Goal: Use online tool/utility: Utilize a website feature to perform a specific function

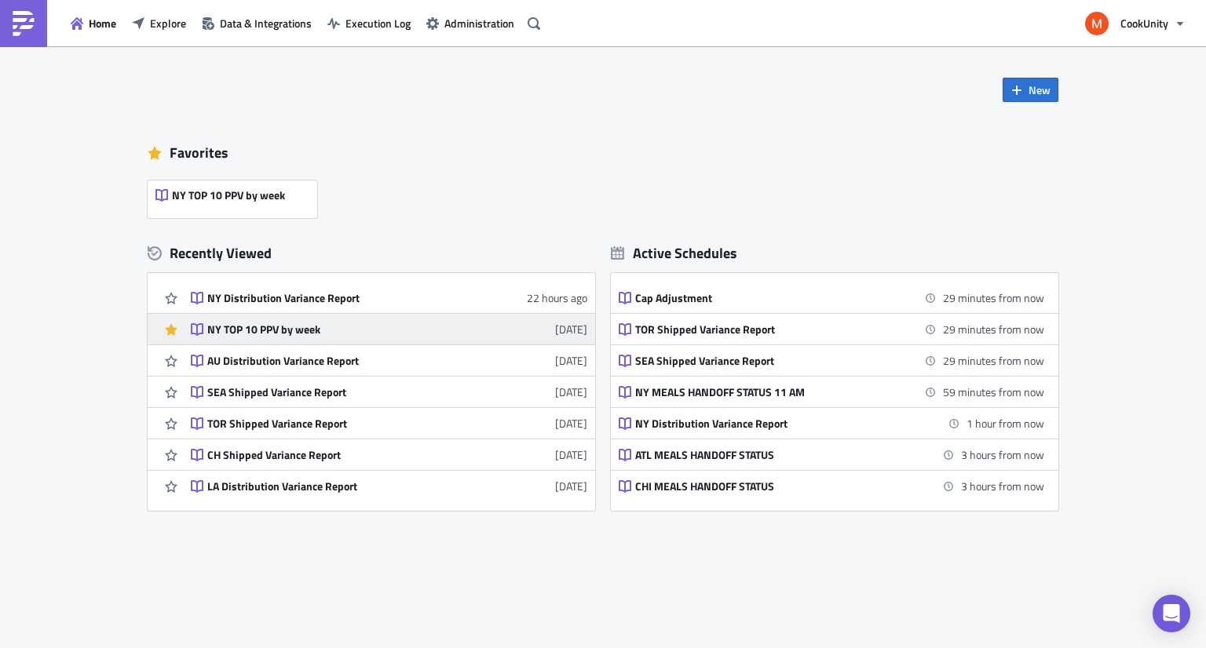
click at [363, 326] on div "NY TOP 10 PPV by week" at bounding box center [344, 330] width 275 height 14
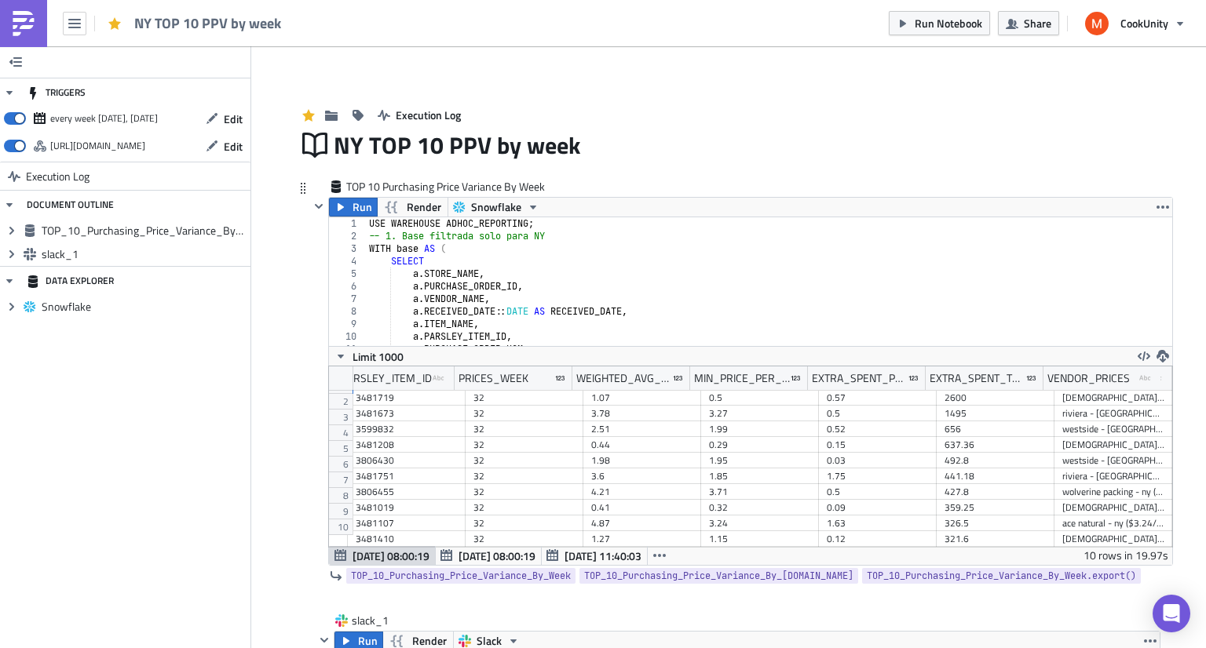
scroll to position [0, 251]
drag, startPoint x: 1152, startPoint y: 378, endPoint x: 1205, endPoint y: 375, distance: 53.4
click at [1205, 375] on main "TRIGGERS every week [DATE], [DATE] Edit [URL][DOMAIN_NAME] Edit Execution Log D…" at bounding box center [603, 348] width 1206 height 604
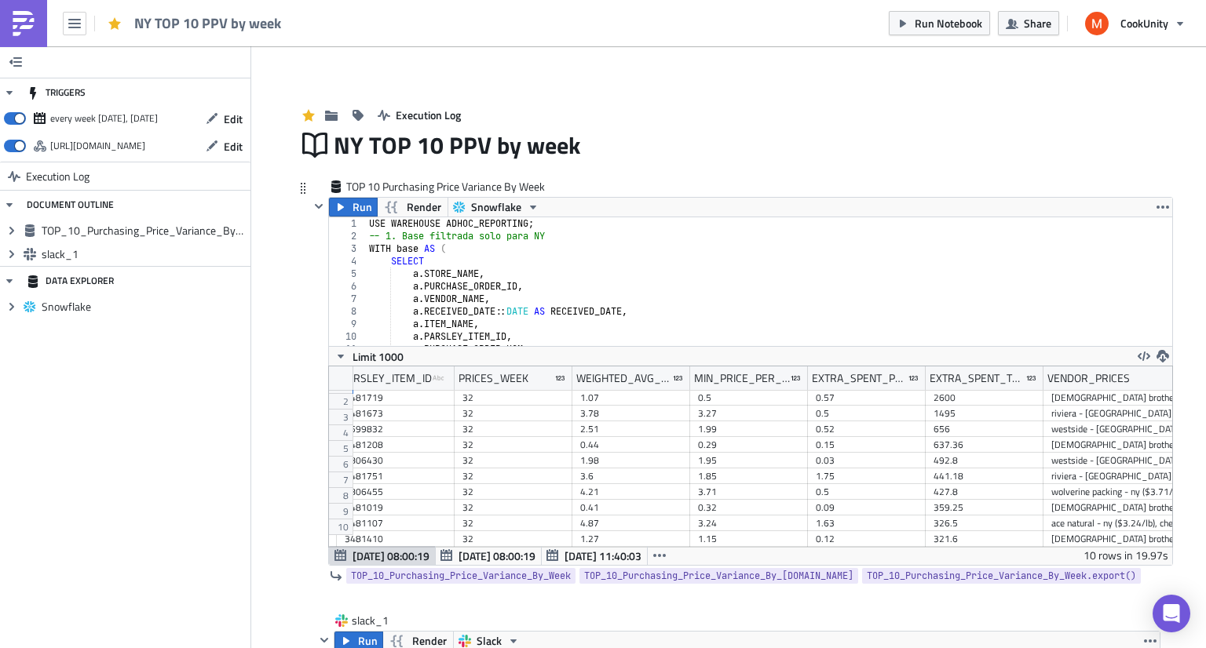
scroll to position [0, 305]
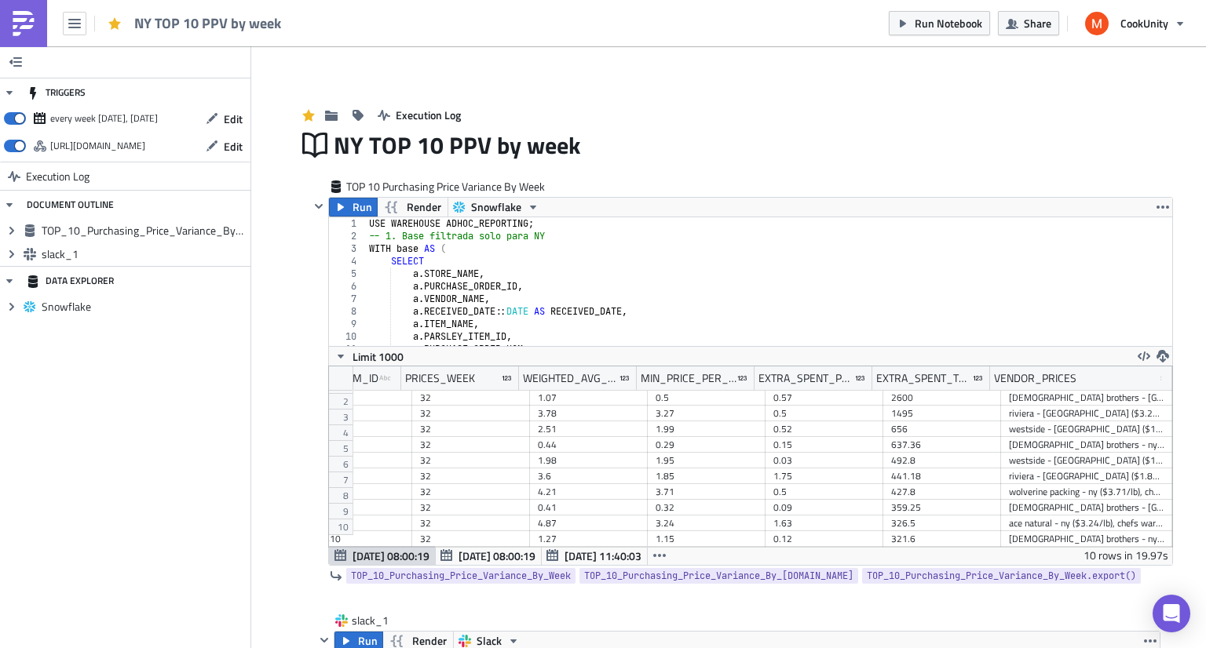
drag, startPoint x: 1149, startPoint y: 374, endPoint x: 1205, endPoint y: 366, distance: 56.4
click at [1205, 366] on main "TRIGGERS every week [DATE], [DATE] Edit [URL][DOMAIN_NAME] Edit Execution Log D…" at bounding box center [603, 348] width 1206 height 604
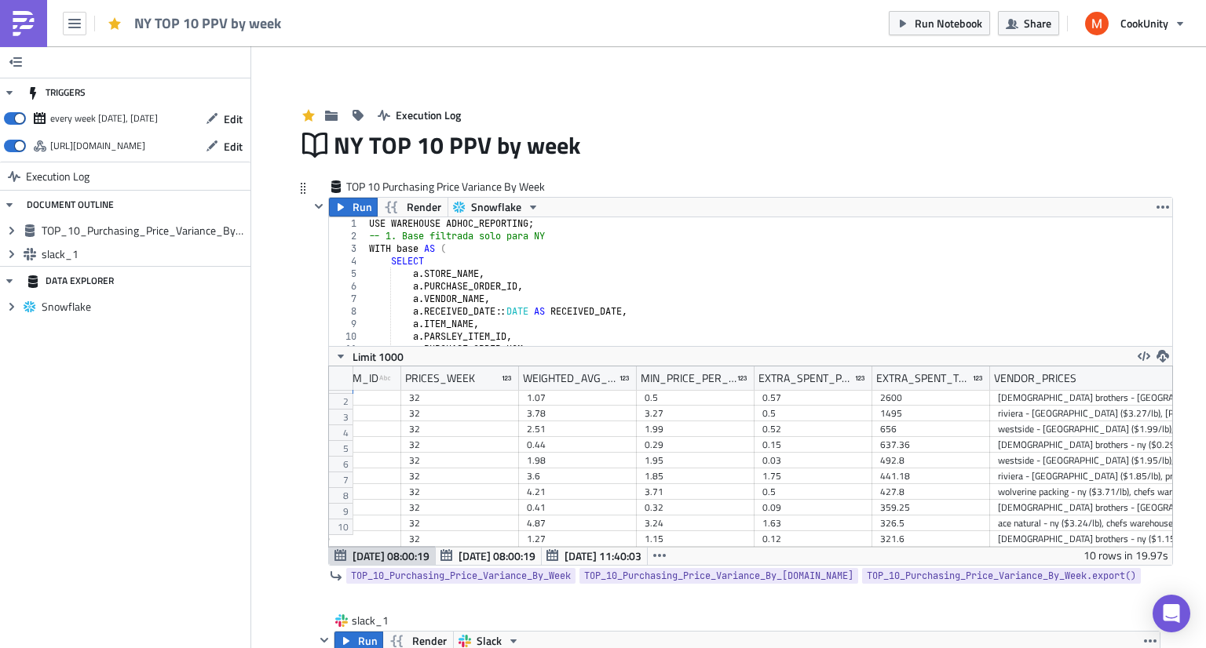
scroll to position [0, 361]
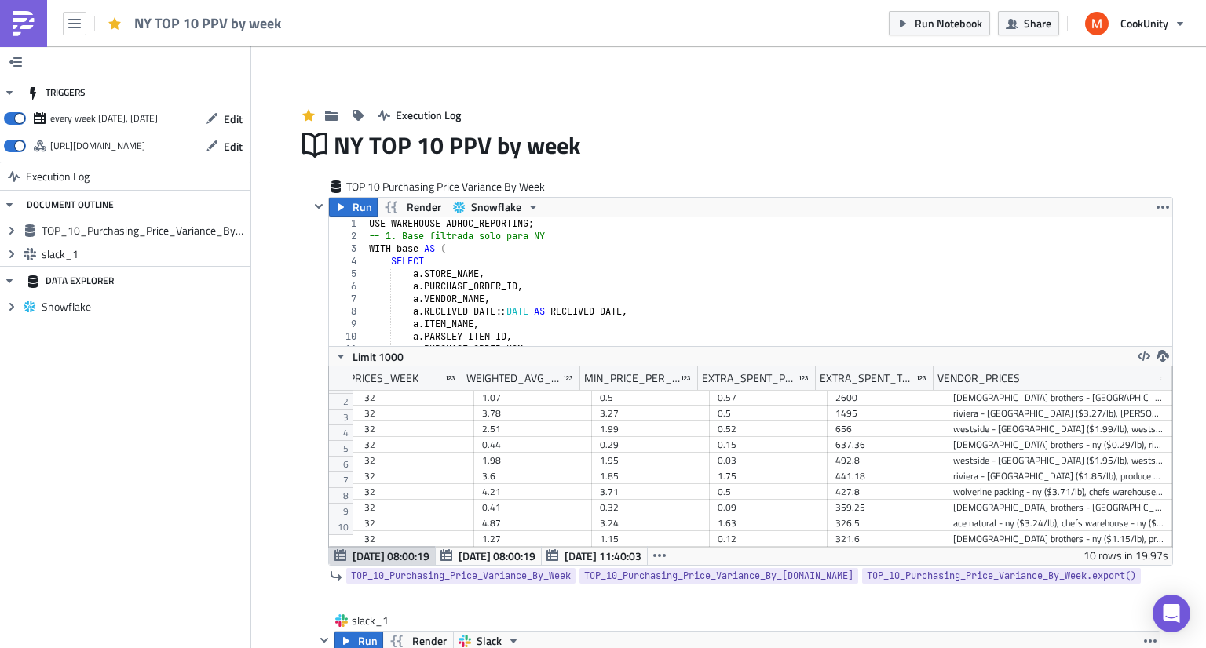
drag, startPoint x: 1152, startPoint y: 382, endPoint x: 1205, endPoint y: 342, distance: 66.1
click at [1205, 342] on main "TRIGGERS every week [DATE], [DATE] Edit [URL][DOMAIN_NAME] Edit Execution Log D…" at bounding box center [603, 348] width 1206 height 604
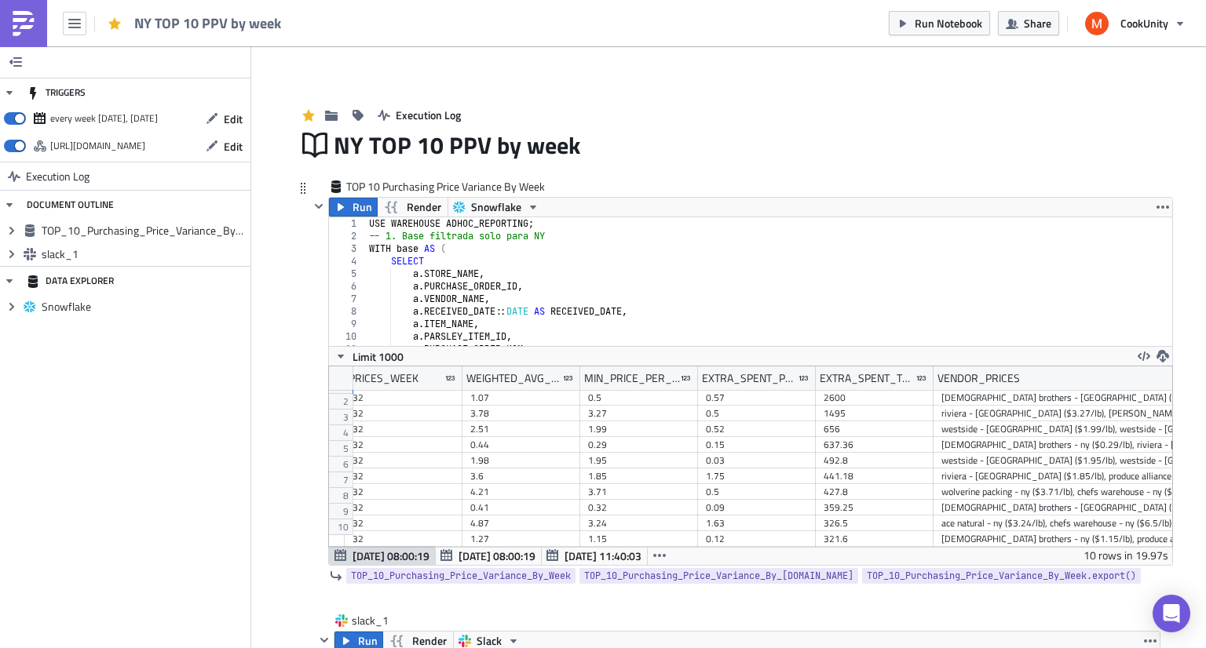
scroll to position [0, 414]
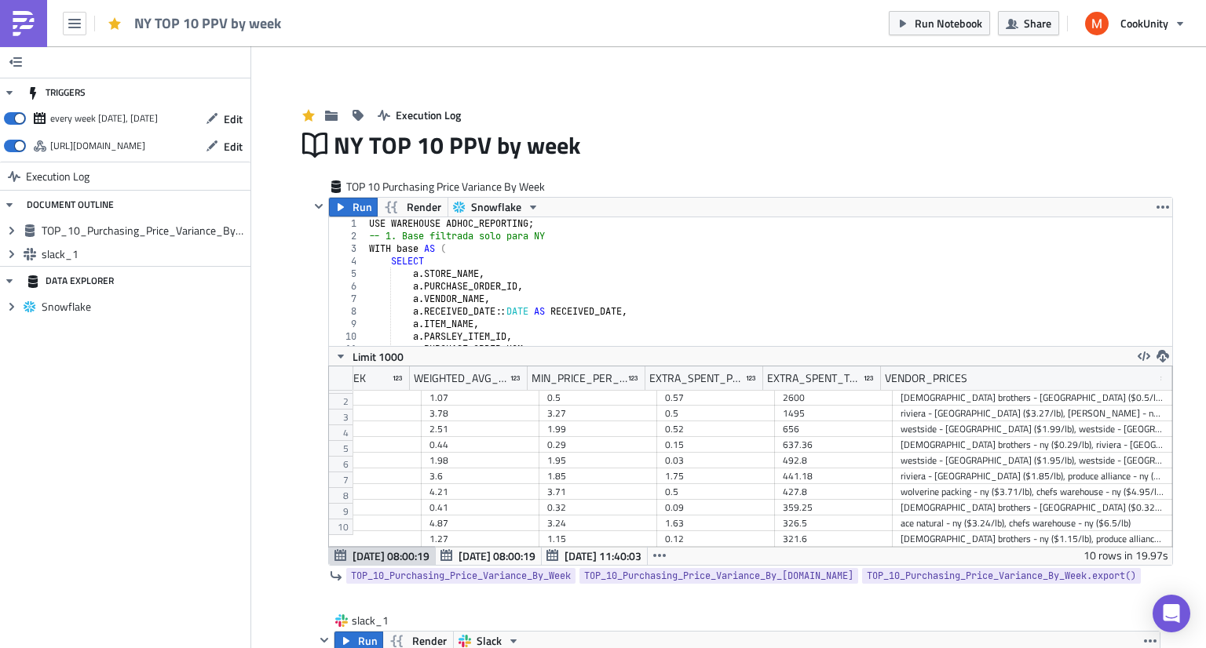
drag, startPoint x: 1150, startPoint y: 378, endPoint x: 1205, endPoint y: 371, distance: 55.4
click at [1205, 371] on main "TRIGGERS every week [DATE], [DATE] Edit [URL][DOMAIN_NAME] Edit Execution Log D…" at bounding box center [603, 348] width 1206 height 604
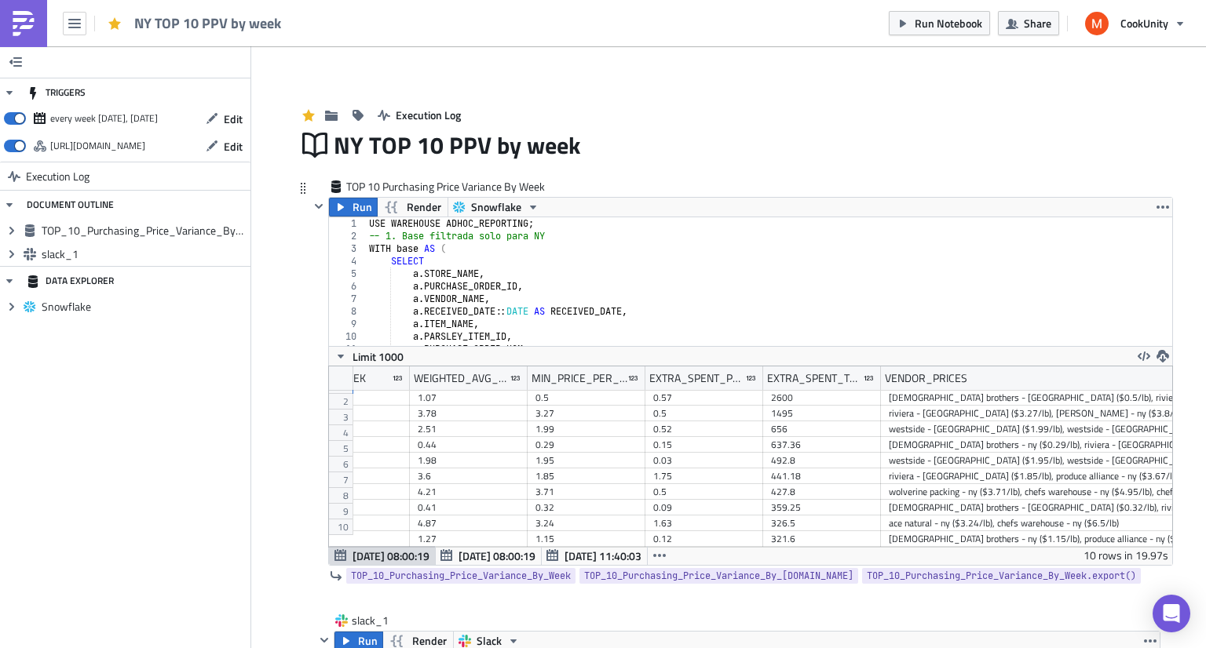
scroll to position [0, 468]
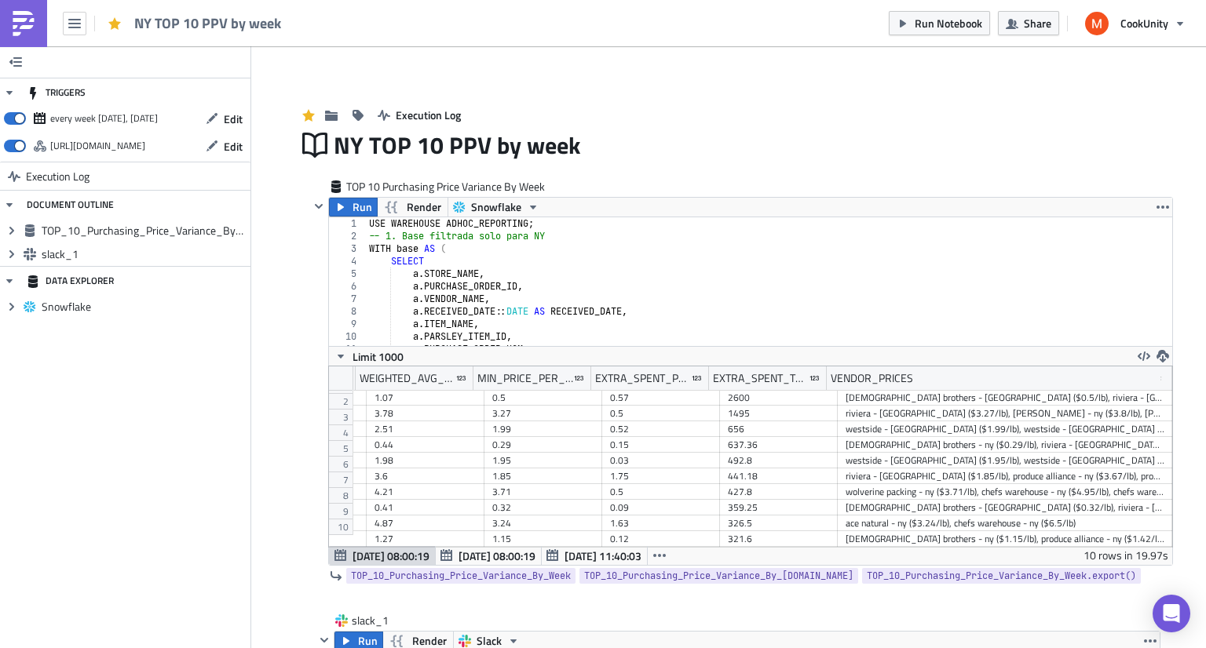
drag, startPoint x: 1152, startPoint y: 381, endPoint x: 1205, endPoint y: 349, distance: 61.9
click at [1205, 349] on main "TRIGGERS every week [DATE], [DATE] Edit [URL][DOMAIN_NAME] Edit Execution Log D…" at bounding box center [603, 348] width 1206 height 604
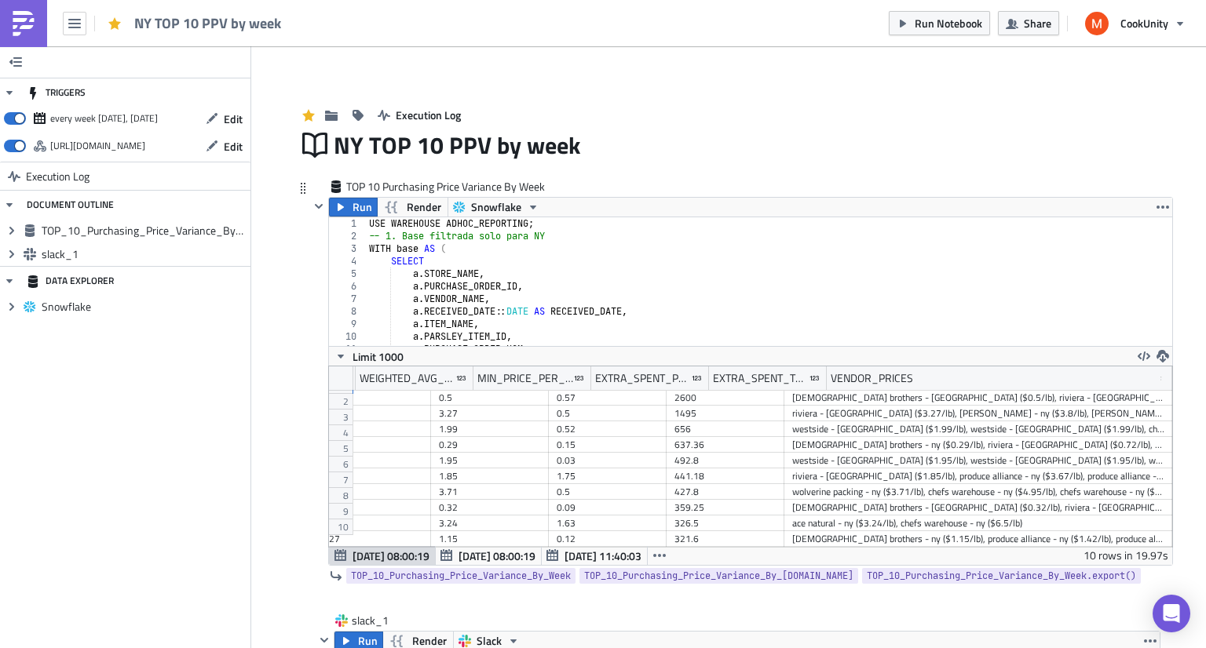
scroll to position [0, 521]
drag, startPoint x: 1152, startPoint y: 384, endPoint x: 1205, endPoint y: 367, distance: 55.9
click at [1205, 367] on main "TRIGGERS every week [DATE], [DATE] Edit [URL][DOMAIN_NAME] Edit Execution Log D…" at bounding box center [603, 348] width 1206 height 604
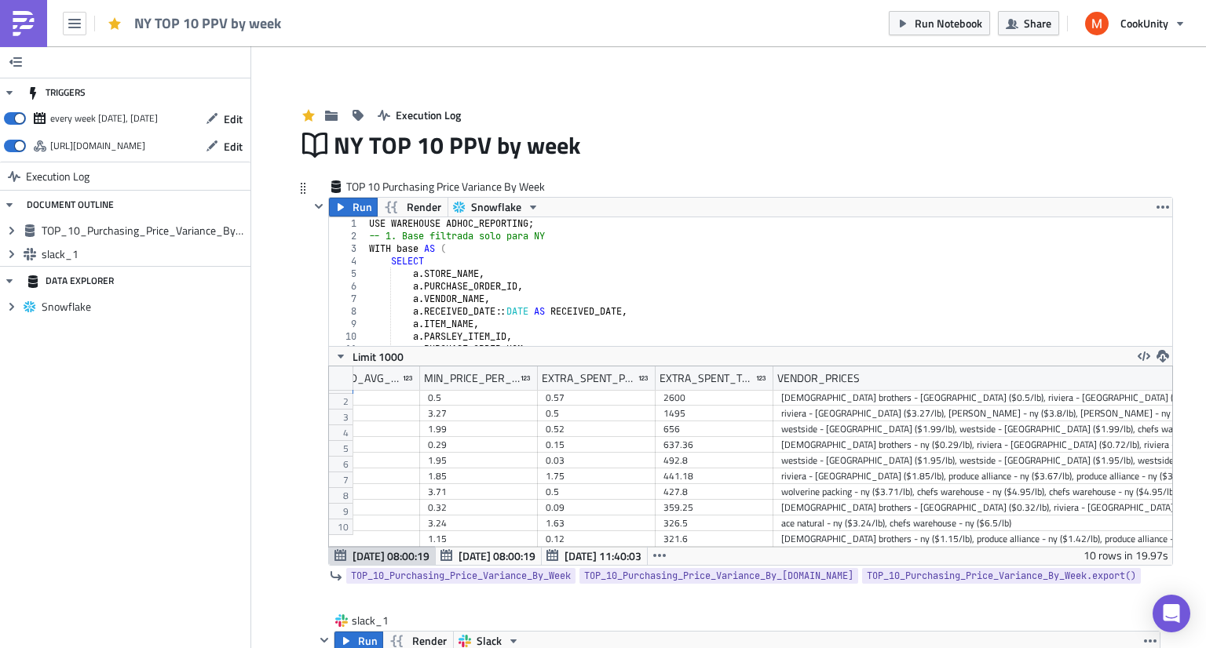
scroll to position [0, 0]
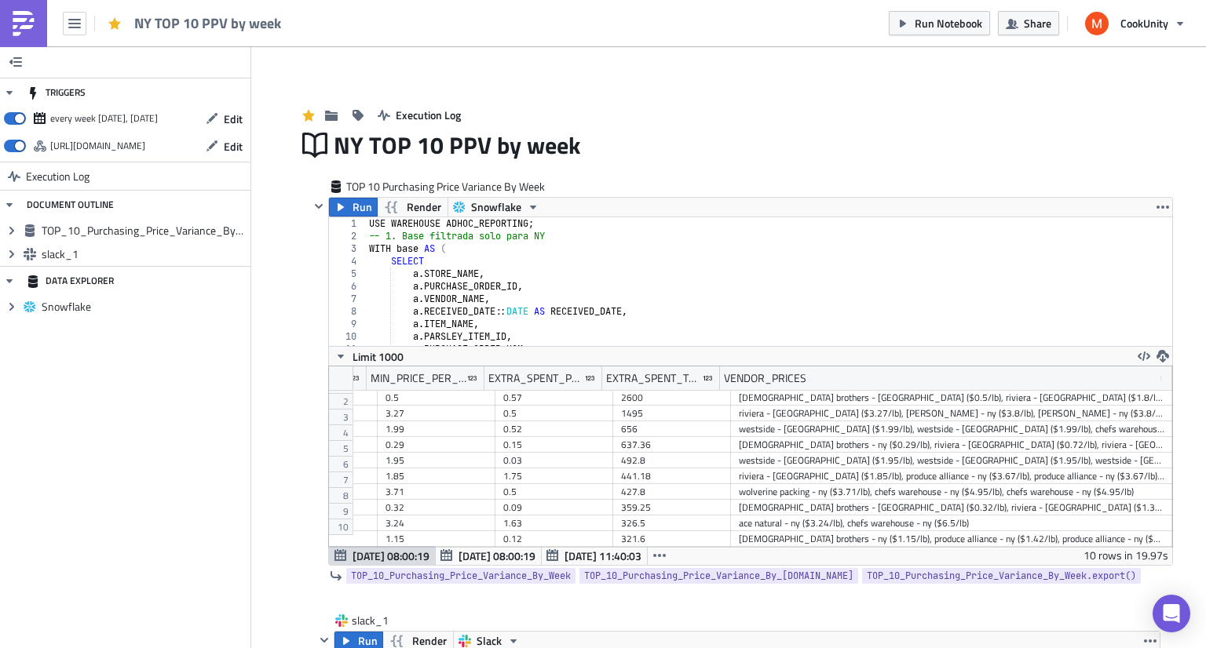
drag, startPoint x: 1150, startPoint y: 386, endPoint x: 1205, endPoint y: 378, distance: 55.6
click at [1205, 378] on main "TRIGGERS every week [DATE], [DATE] Edit [URL][DOMAIN_NAME] Edit Execution Log D…" at bounding box center [603, 348] width 1206 height 604
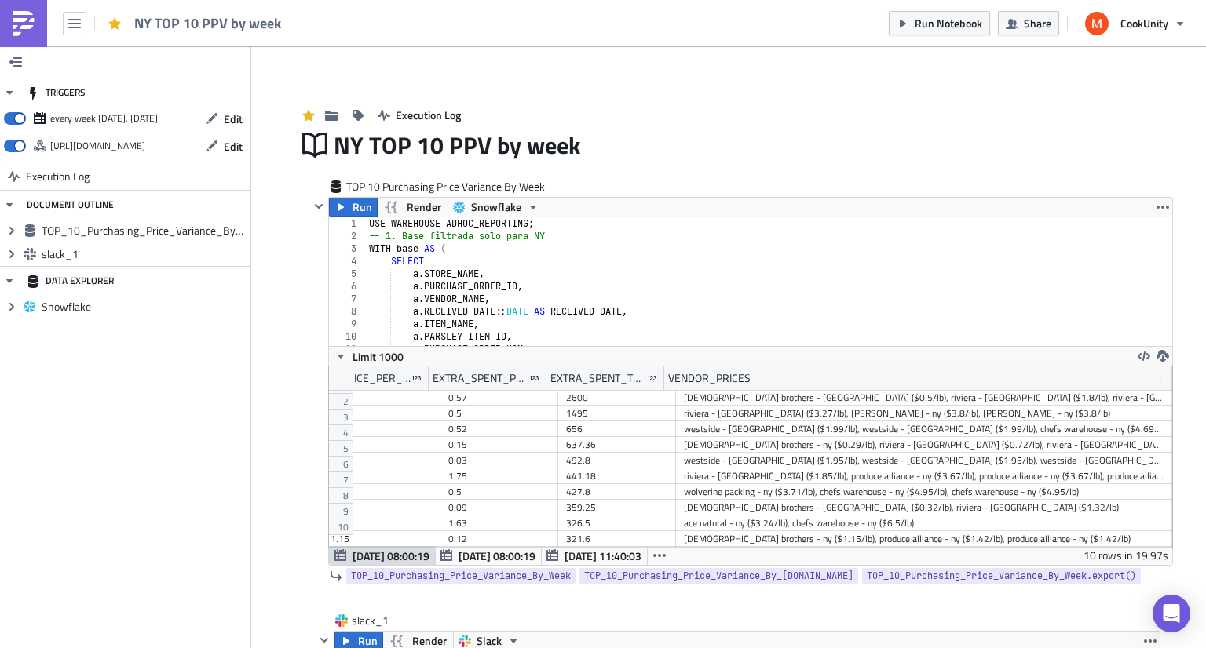
drag, startPoint x: 1150, startPoint y: 381, endPoint x: 1205, endPoint y: 380, distance: 55.0
click at [1205, 380] on main "TRIGGERS every week [DATE], [DATE] Edit [URL][DOMAIN_NAME] Edit Execution Log D…" at bounding box center [603, 348] width 1206 height 604
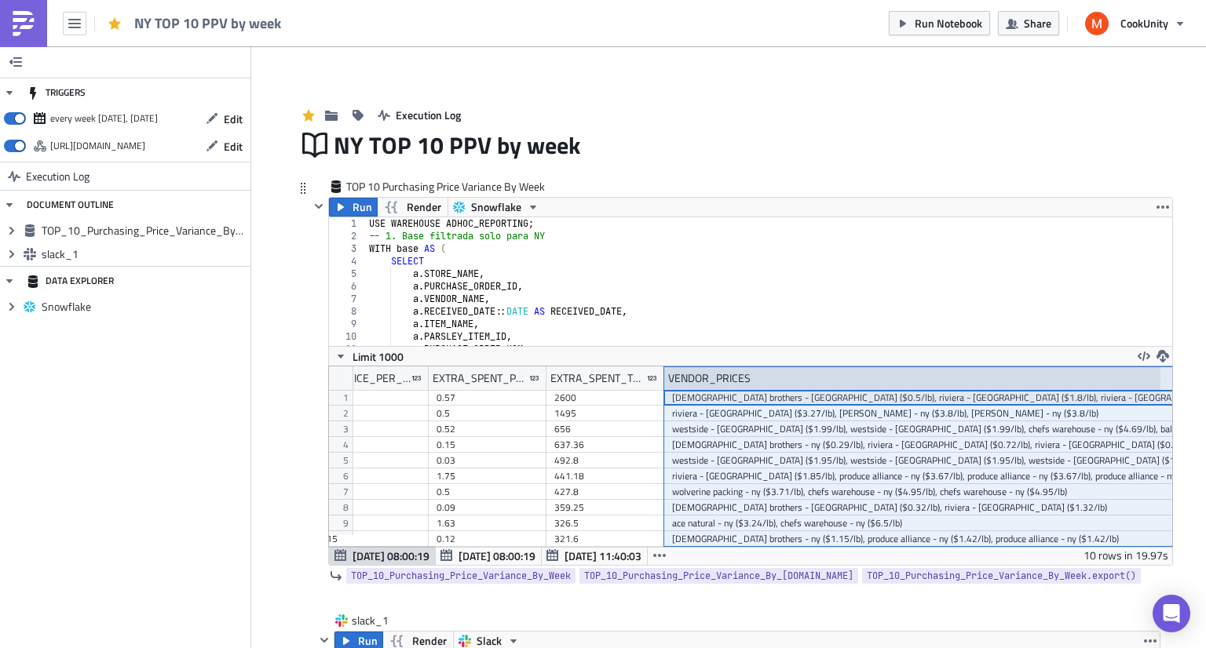
click at [664, 380] on div "VENDOR_PRICES type-text Created with Sketch." at bounding box center [939, 379] width 551 height 24
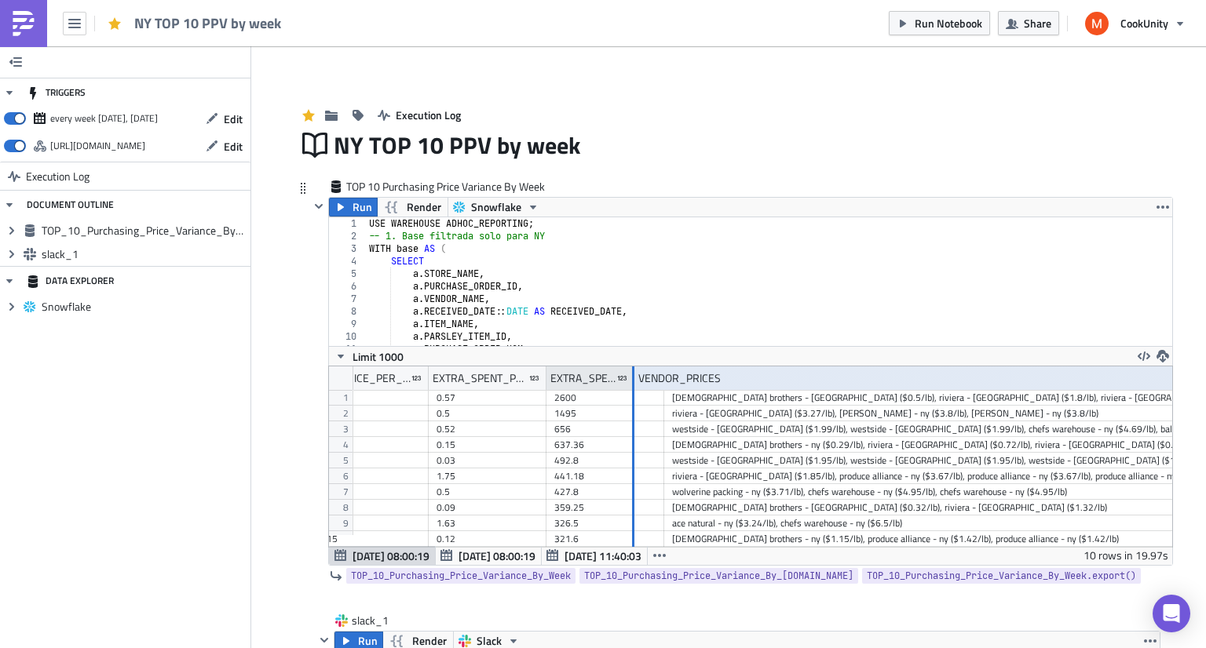
drag, startPoint x: 655, startPoint y: 376, endPoint x: 623, endPoint y: 375, distance: 31.4
click at [632, 375] on div at bounding box center [633, 379] width 2 height 24
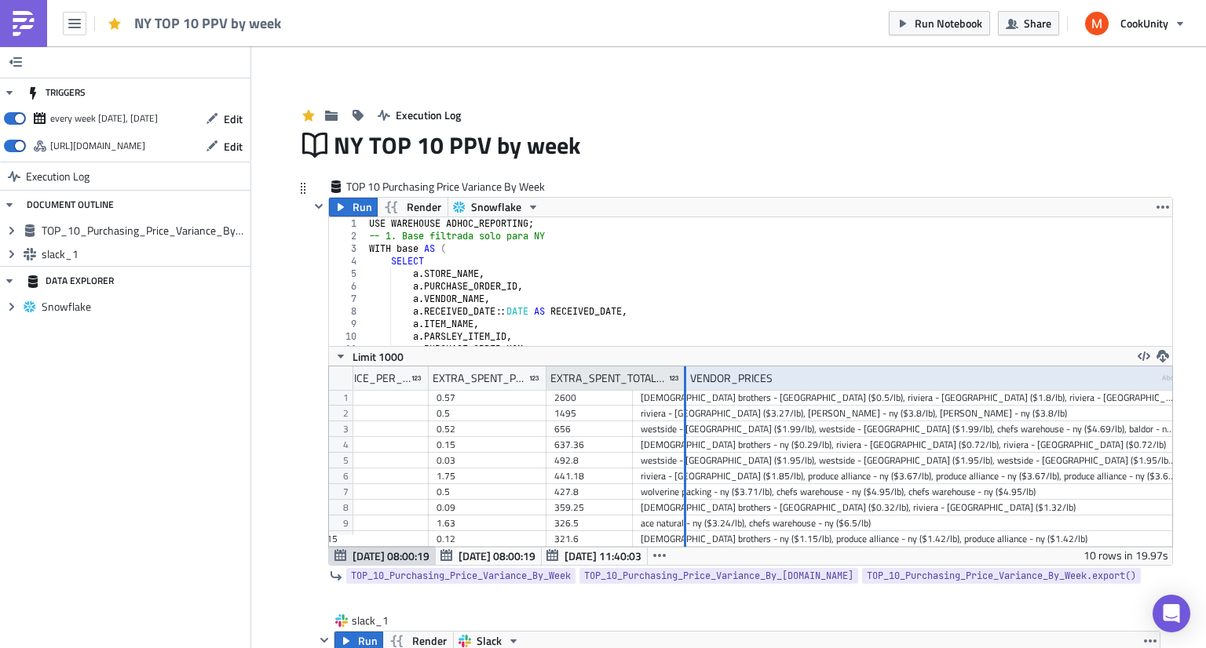
drag, startPoint x: 623, startPoint y: 378, endPoint x: 675, endPoint y: 378, distance: 51.8
click at [684, 378] on div at bounding box center [685, 379] width 2 height 24
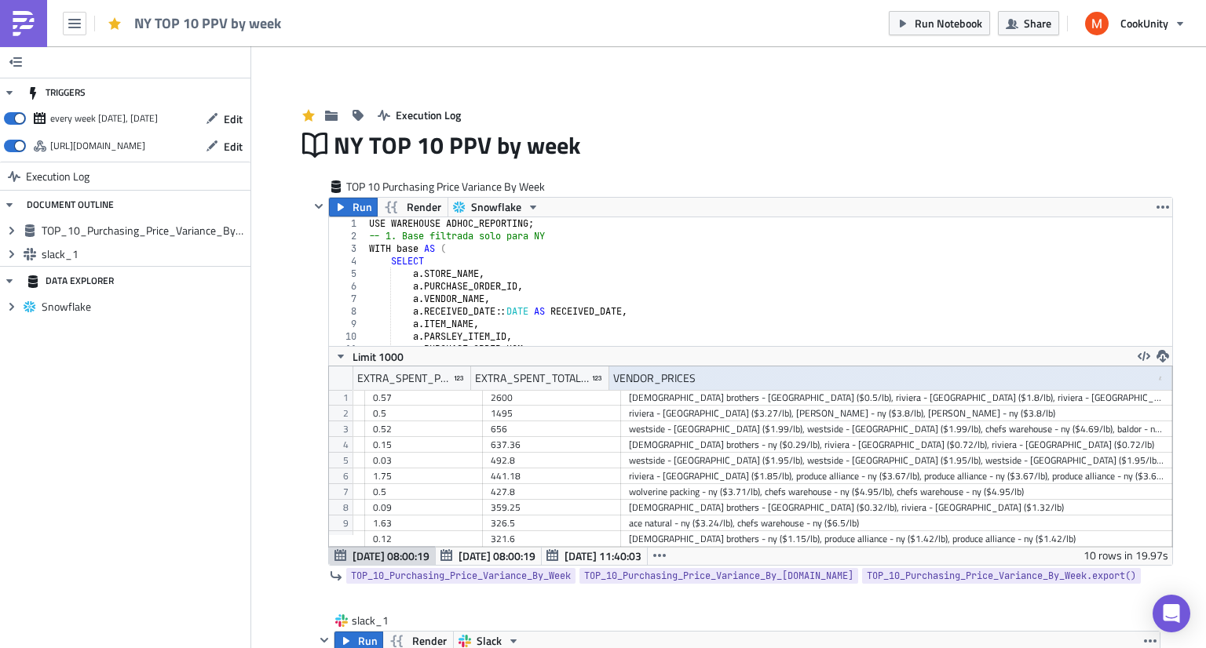
drag, startPoint x: 1152, startPoint y: 378, endPoint x: 1184, endPoint y: 378, distance: 31.4
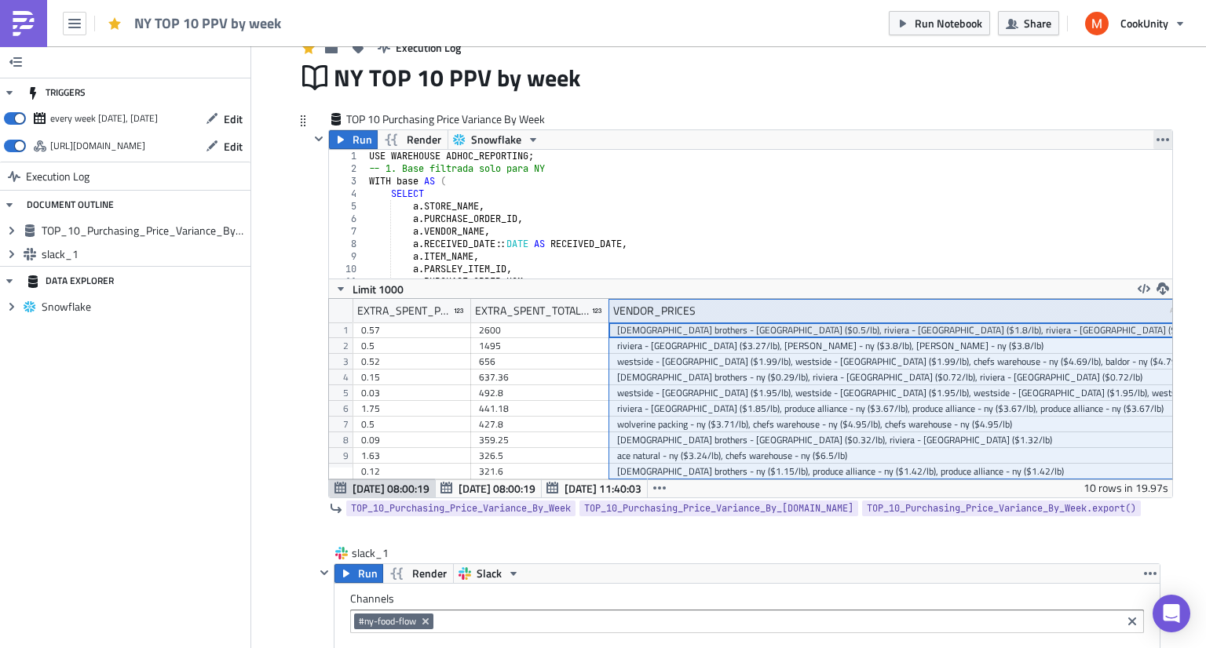
click at [1156, 140] on icon "button" at bounding box center [1162, 139] width 13 height 13
click at [1112, 205] on div "Save Block" at bounding box center [1144, 200] width 104 height 16
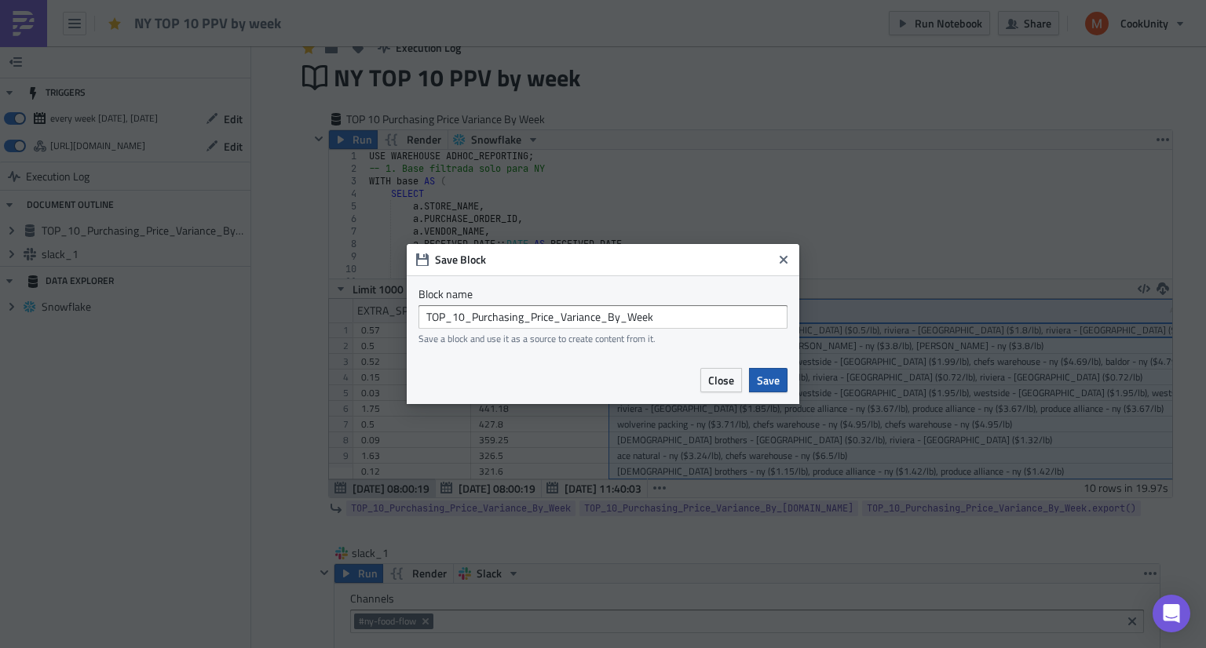
click at [765, 384] on span "Save" at bounding box center [768, 380] width 23 height 16
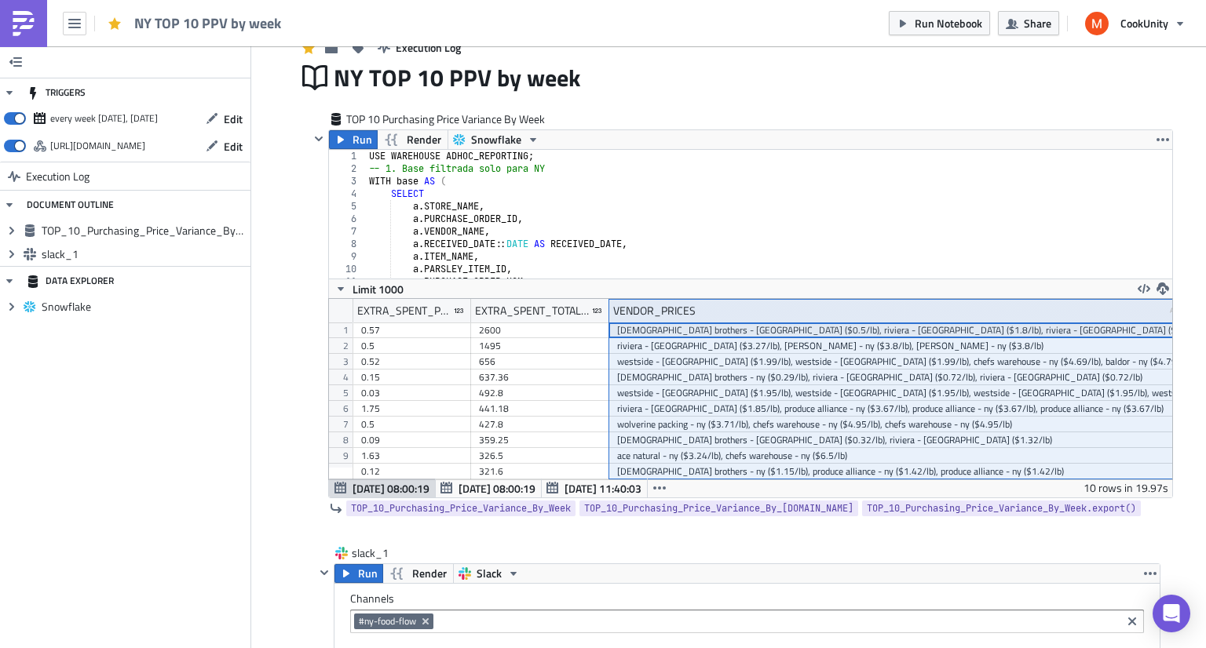
click at [765, 384] on div "[DEMOGRAPHIC_DATA] brothers - ny ($0.29/lb), riviera - [GEOGRAPHIC_DATA] ($0.72…" at bounding box center [900, 378] width 567 height 16
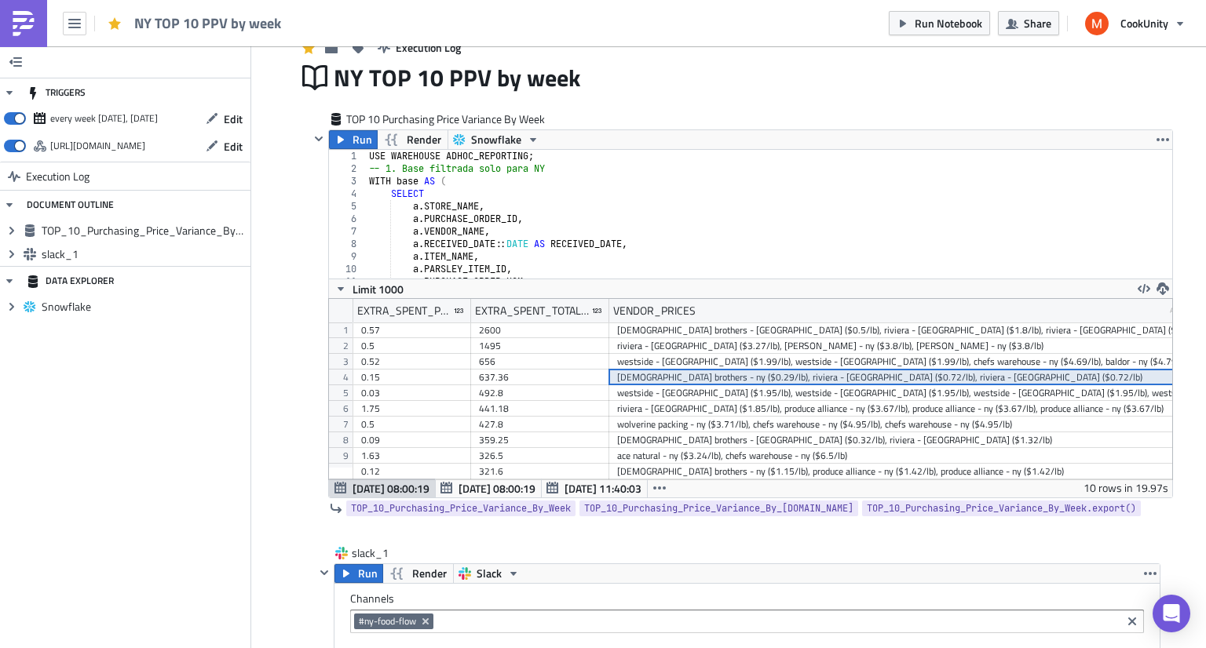
click at [996, 290] on div "Limit 1000" at bounding box center [750, 289] width 843 height 20
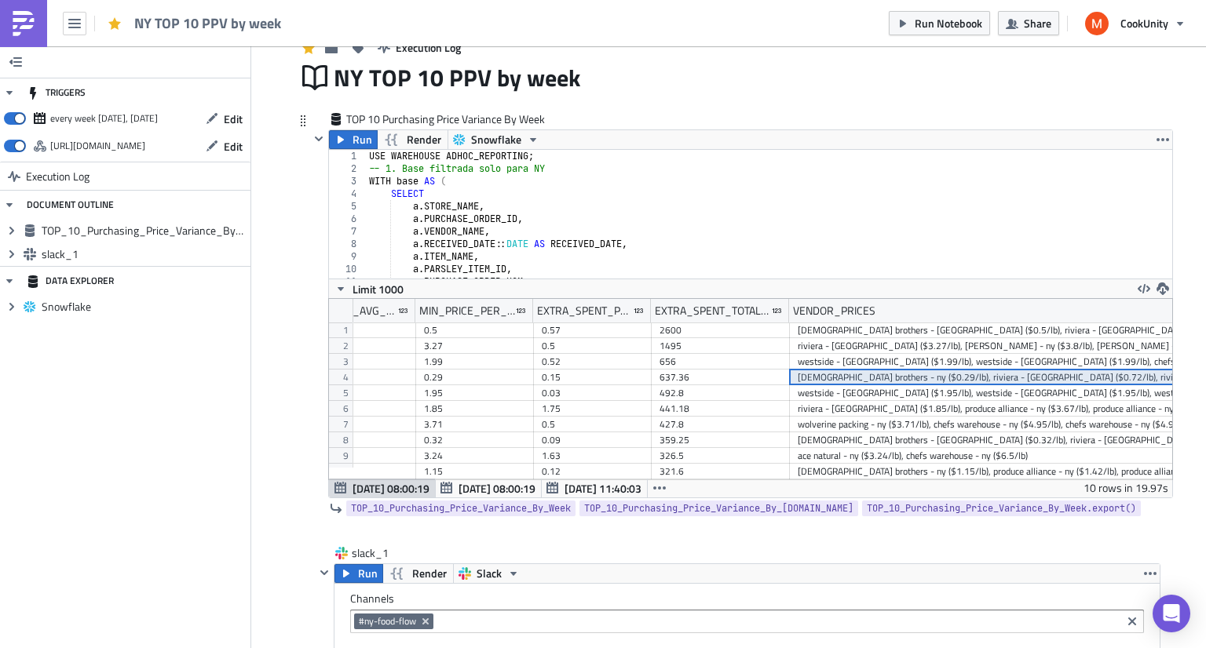
scroll to position [0, 525]
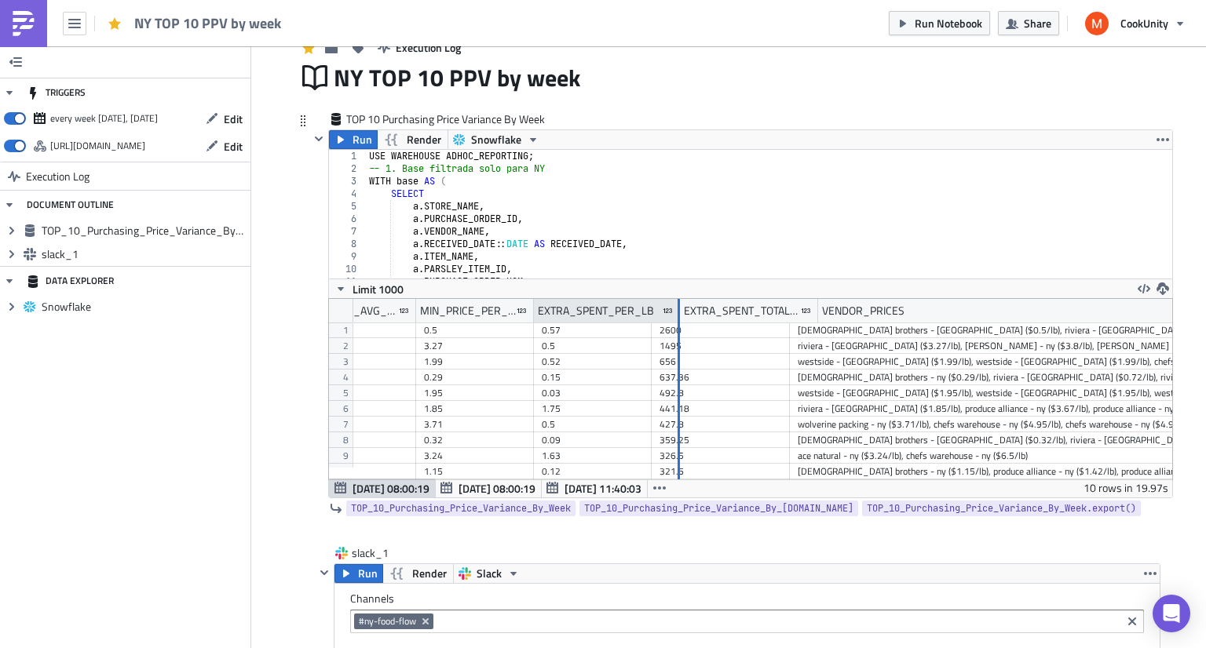
drag, startPoint x: 643, startPoint y: 314, endPoint x: 671, endPoint y: 319, distance: 28.6
click at [677, 319] on div at bounding box center [678, 311] width 2 height 24
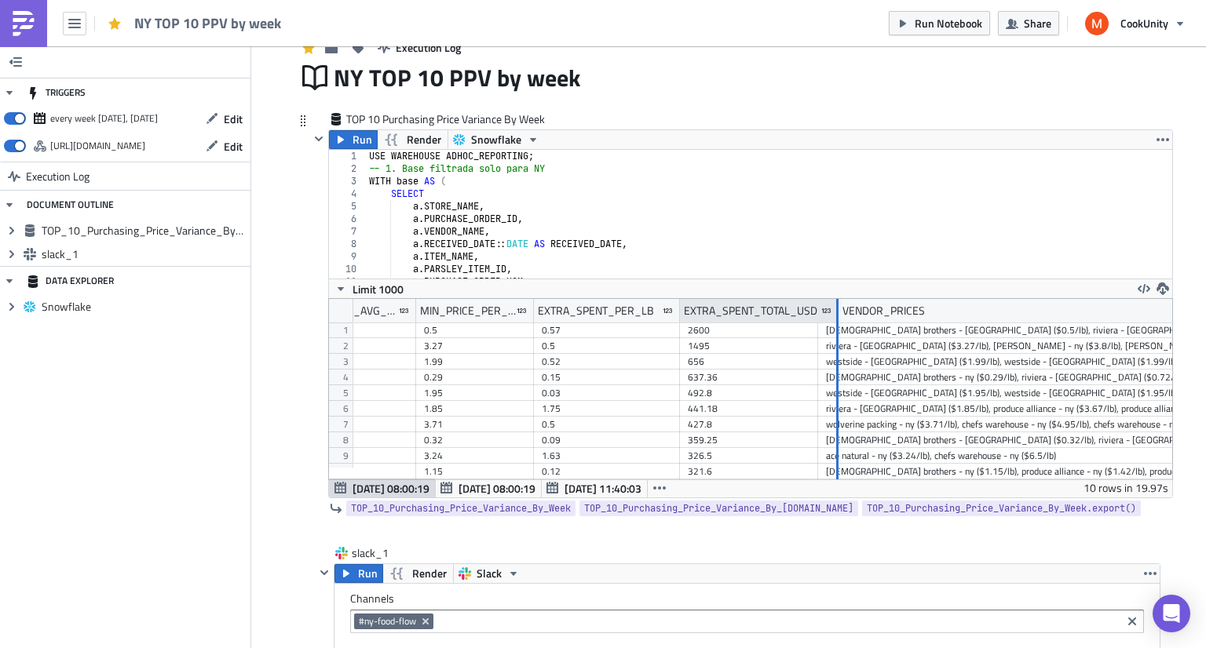
drag, startPoint x: 810, startPoint y: 311, endPoint x: 830, endPoint y: 313, distance: 20.5
click at [836, 313] on div at bounding box center [837, 311] width 2 height 24
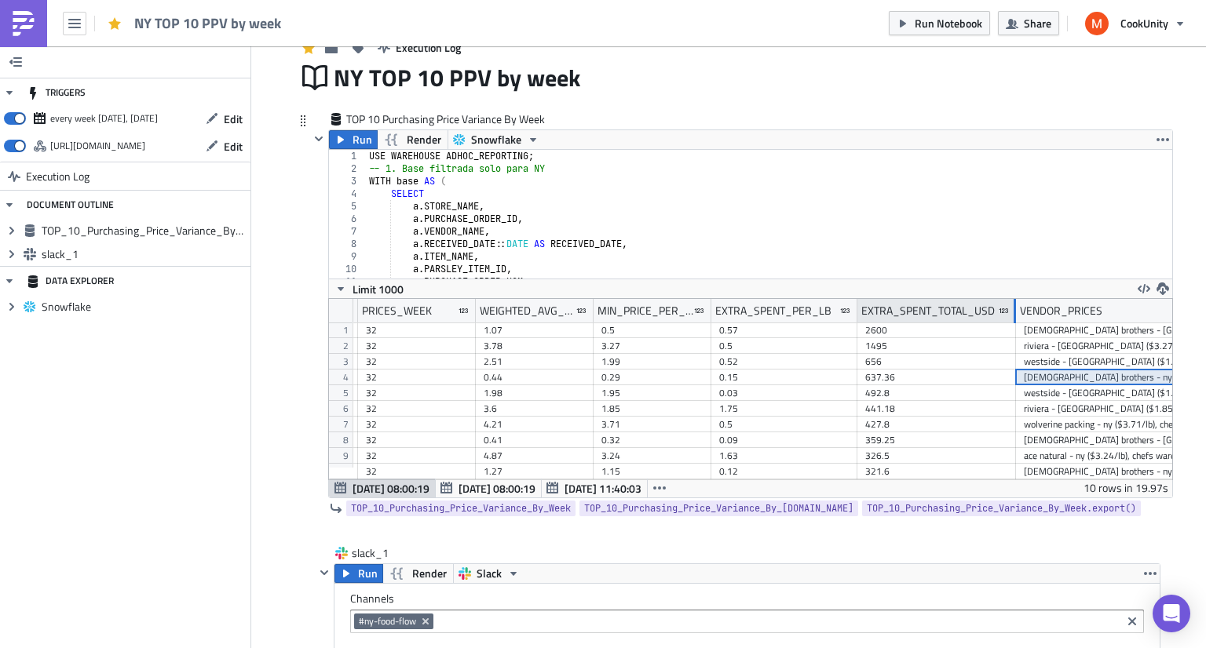
scroll to position [0, 343]
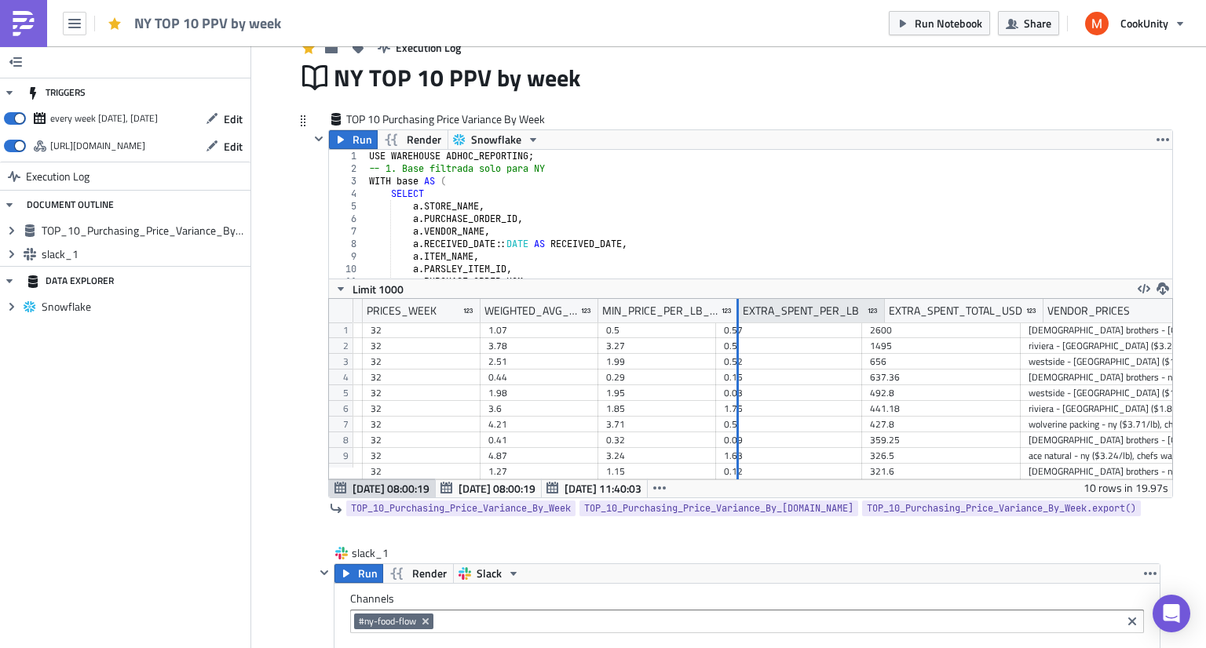
drag, startPoint x: 709, startPoint y: 314, endPoint x: 742, endPoint y: 312, distance: 33.0
click at [742, 312] on div "STORE_NAME type-text Created with Sketch. ITEM_NAME type-text Created with Sket…" at bounding box center [805, 311] width 1593 height 24
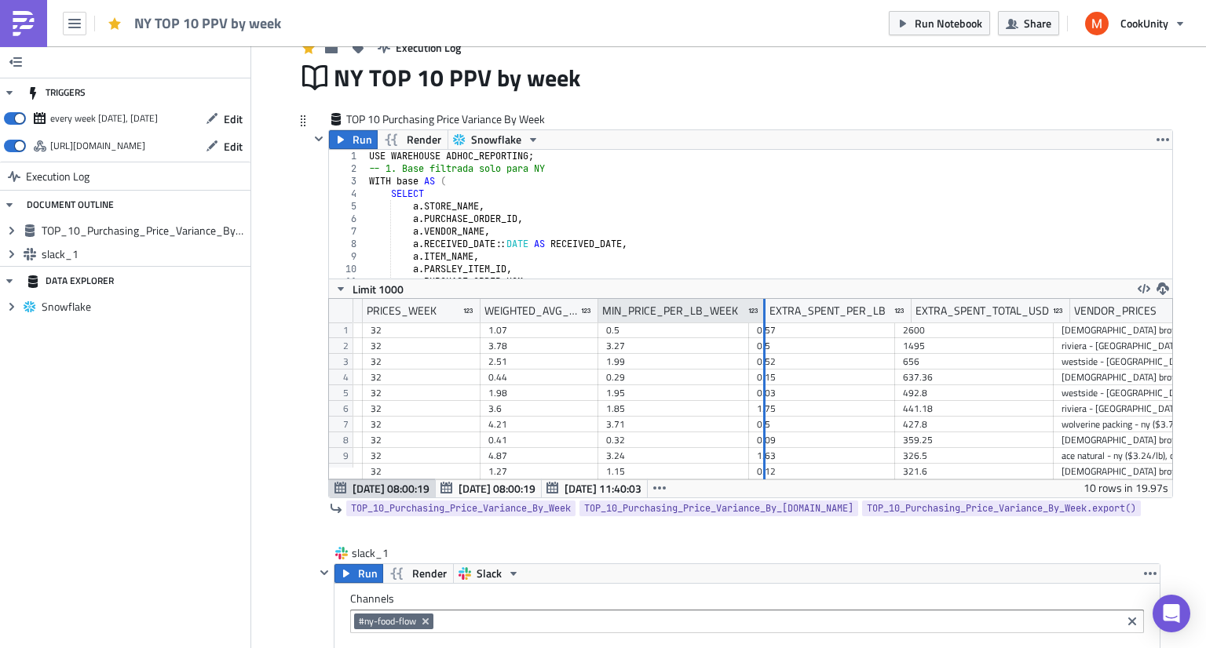
drag, startPoint x: 741, startPoint y: 312, endPoint x: 758, endPoint y: 315, distance: 17.6
click at [763, 315] on div at bounding box center [764, 311] width 2 height 24
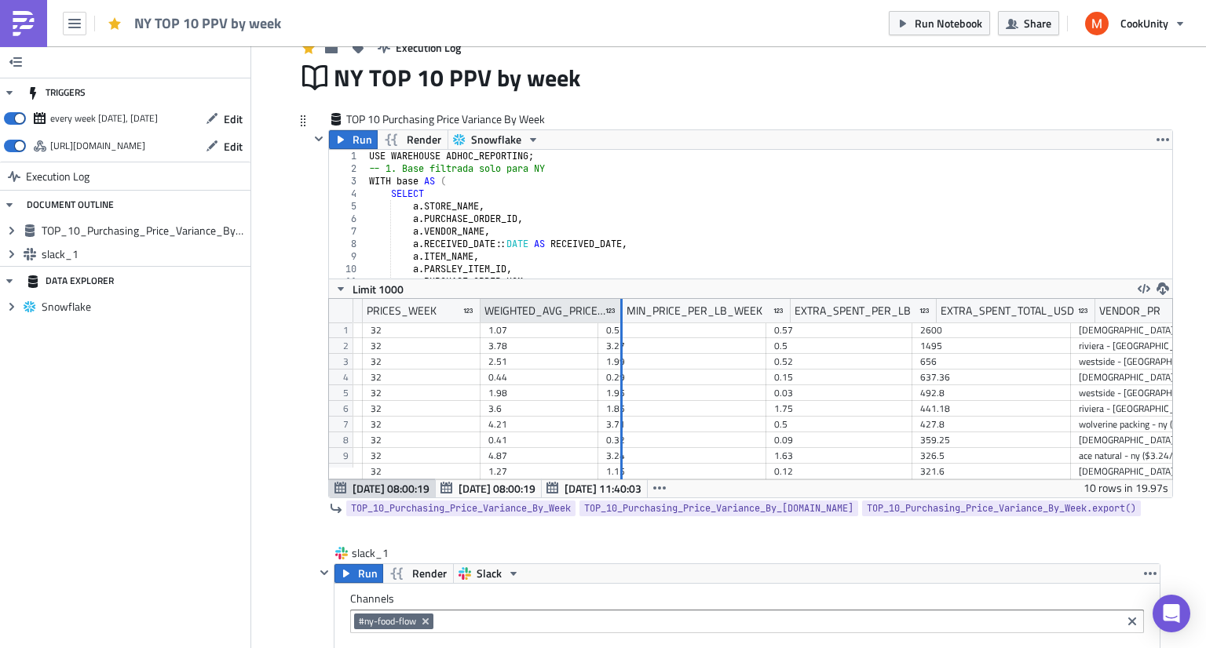
drag, startPoint x: 590, startPoint y: 318, endPoint x: 621, endPoint y: 321, distance: 30.8
click at [621, 321] on div at bounding box center [621, 311] width 2 height 24
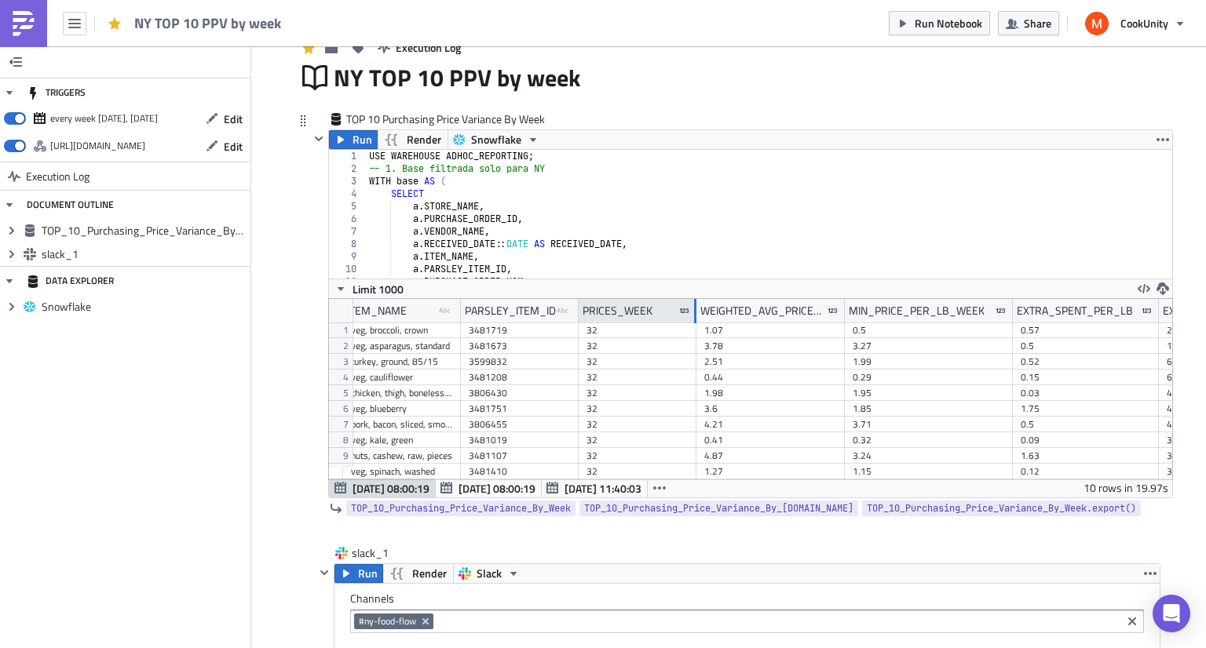
scroll to position [0, 124]
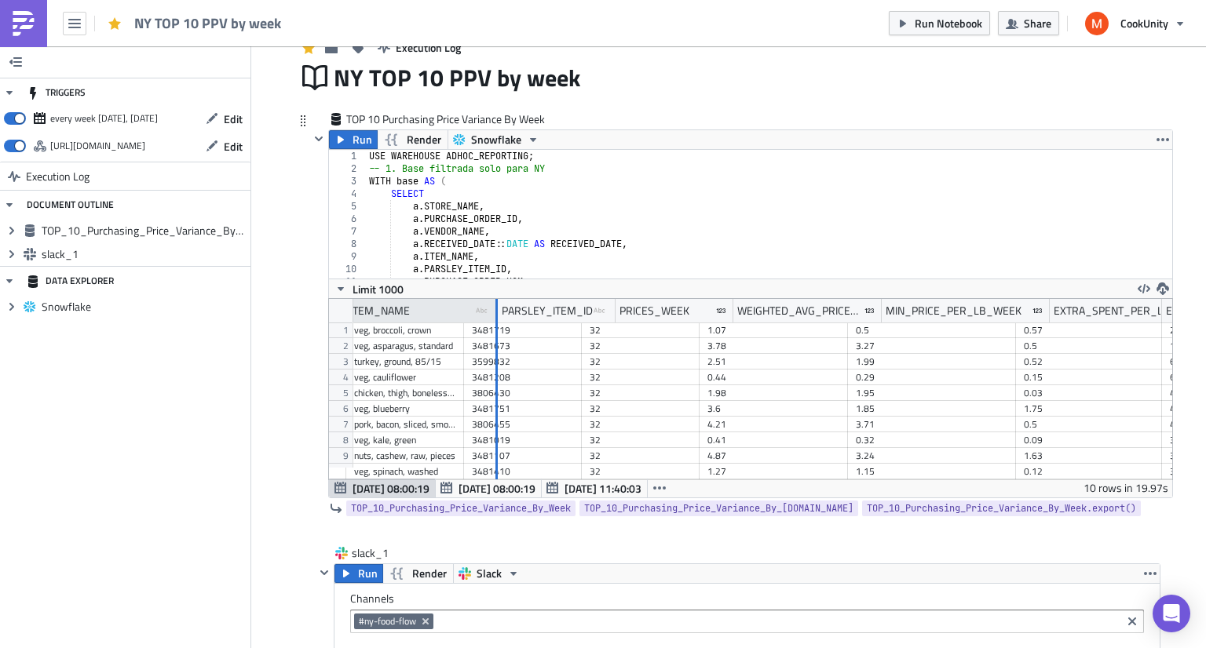
drag, startPoint x: 455, startPoint y: 310, endPoint x: 509, endPoint y: 316, distance: 53.7
click at [498, 316] on div at bounding box center [496, 311] width 2 height 24
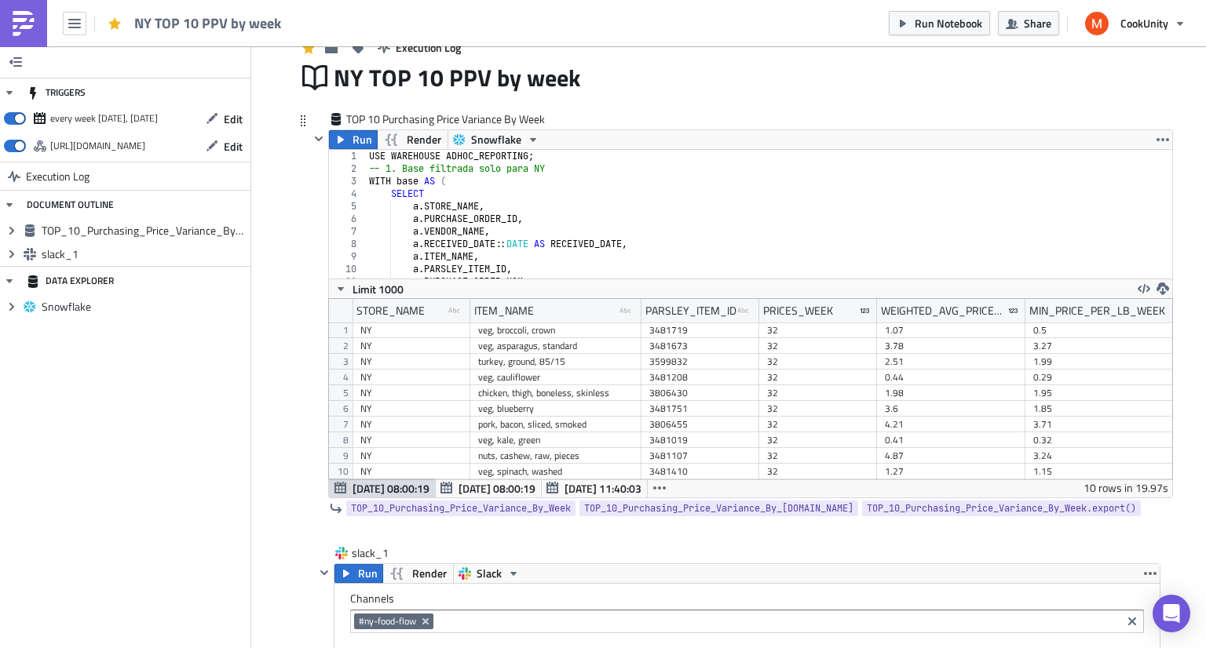
scroll to position [0, 684]
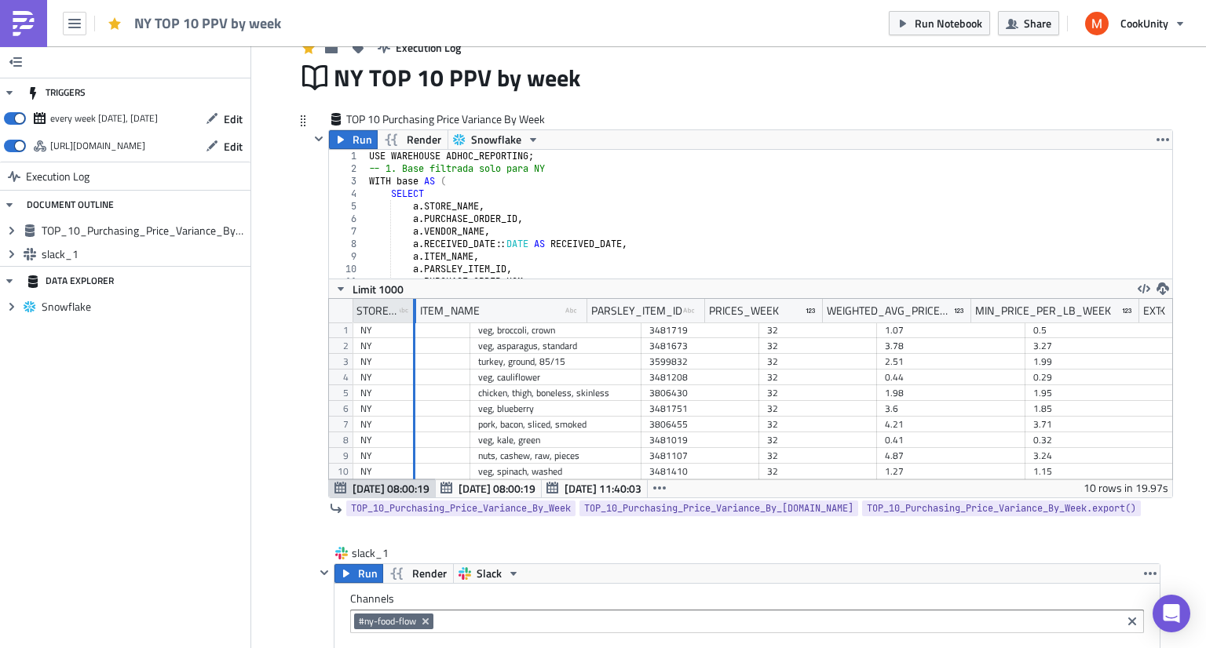
drag, startPoint x: 462, startPoint y: 319, endPoint x: 407, endPoint y: 323, distance: 55.0
click at [414, 323] on div at bounding box center [415, 311] width 2 height 24
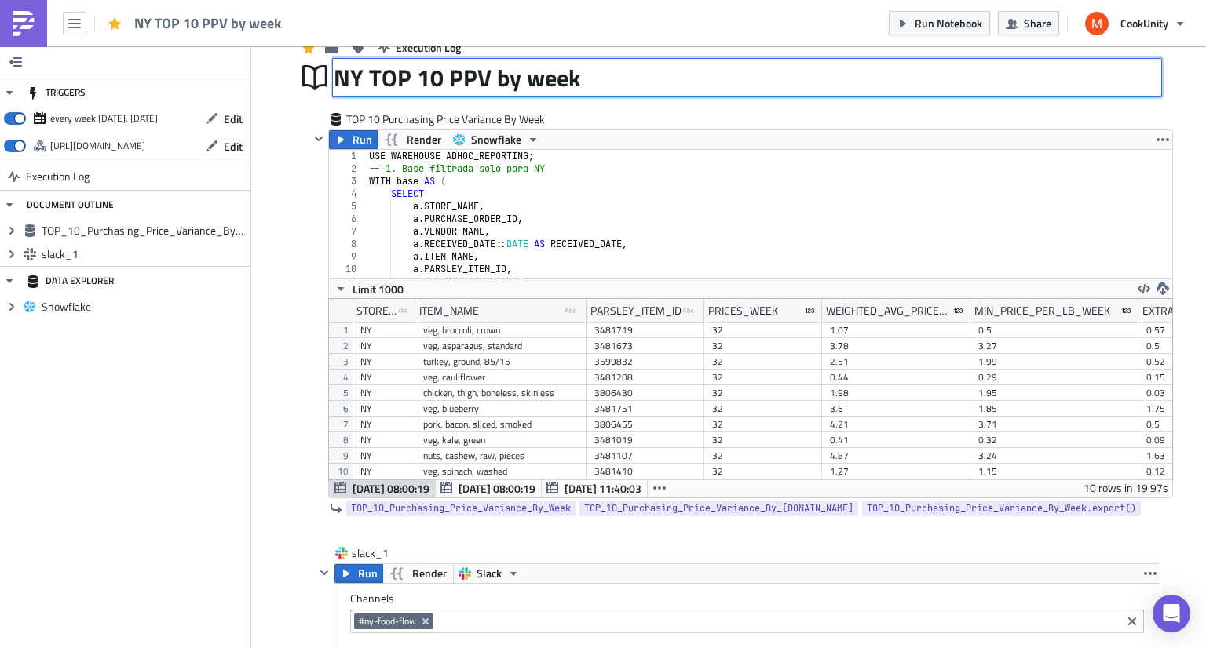
click at [721, 91] on div "NY TOP 10 PPV by week NY TOP 10 PPV by week" at bounding box center [747, 78] width 827 height 36
click at [1156, 139] on icon "button" at bounding box center [1162, 139] width 13 height 13
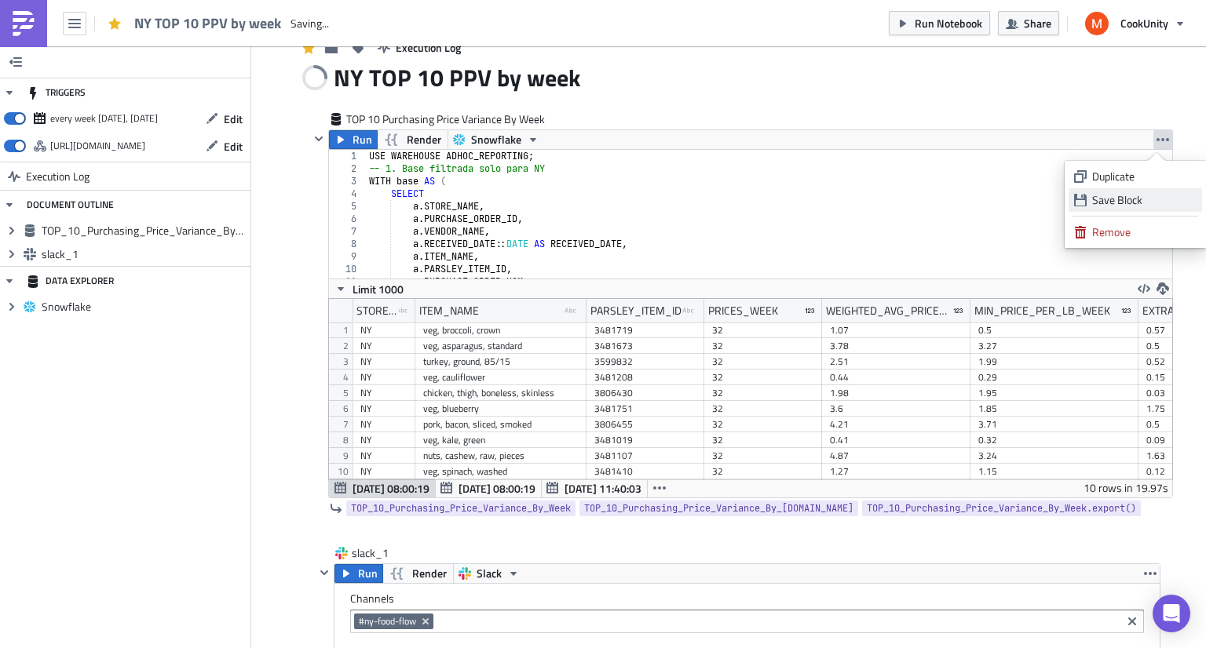
click at [1149, 205] on div "Save Block" at bounding box center [1144, 200] width 104 height 16
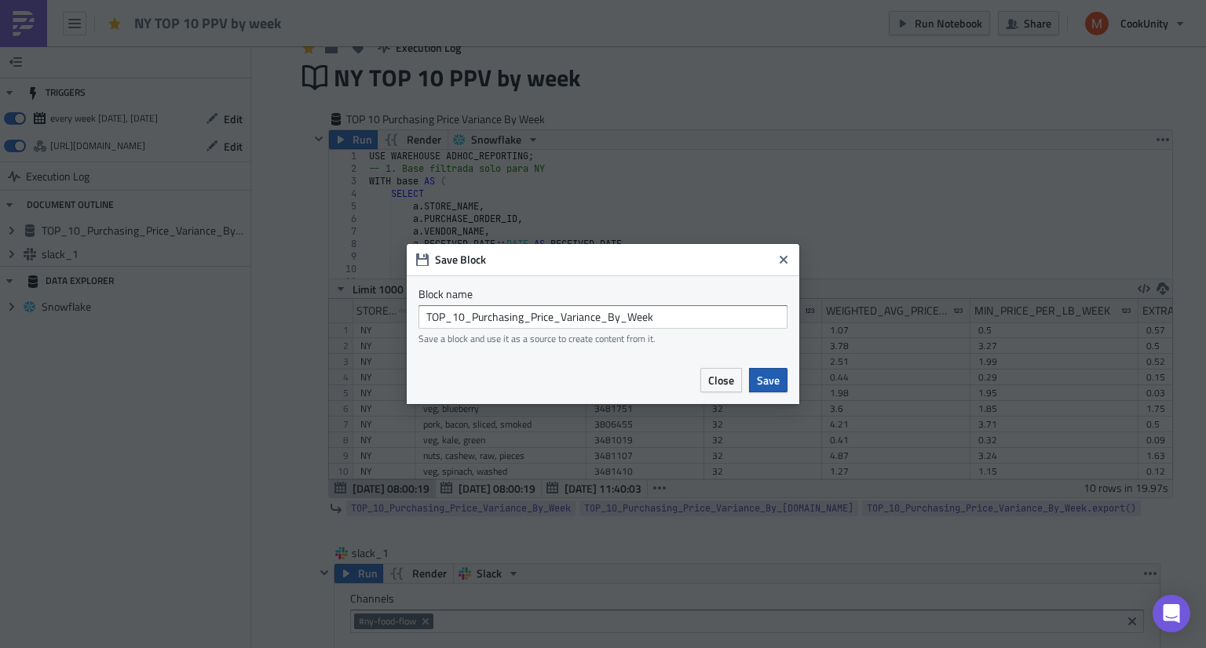
click at [768, 378] on span "Save" at bounding box center [768, 380] width 23 height 16
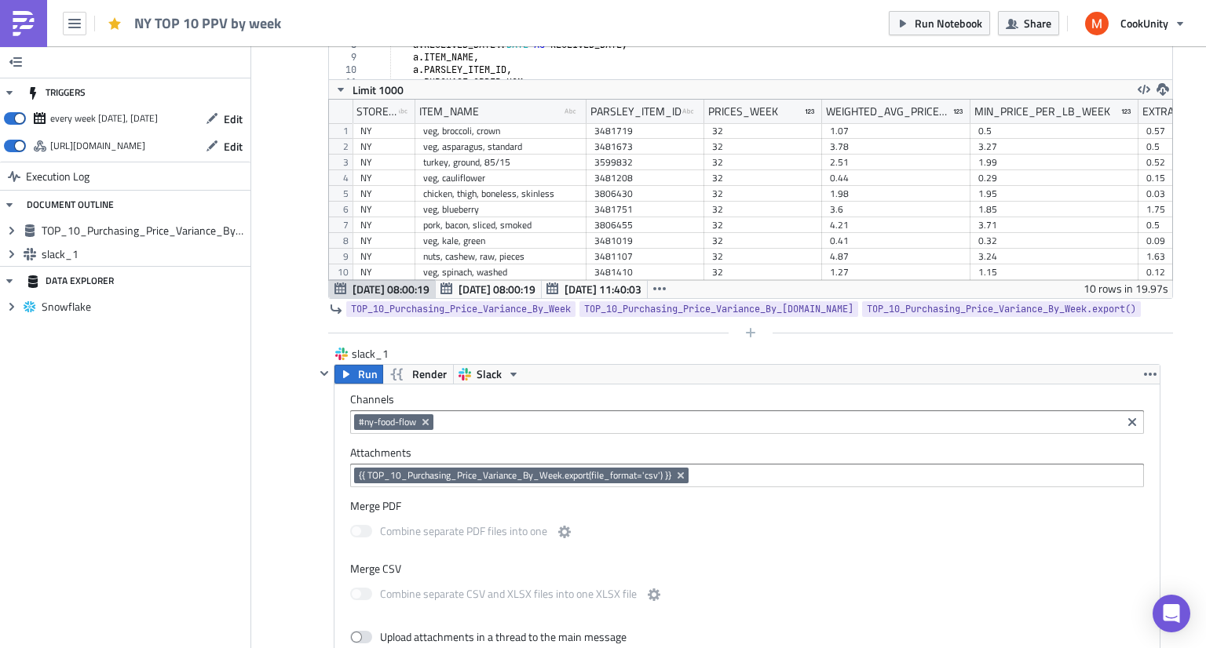
scroll to position [0, 0]
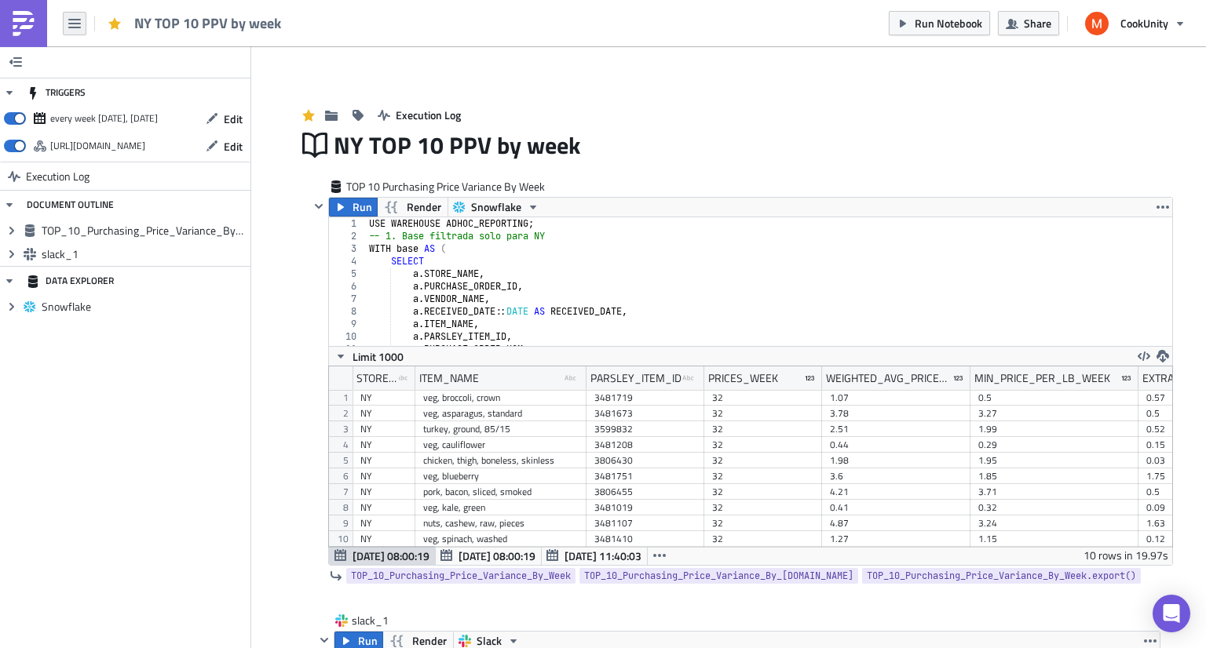
click at [78, 26] on icon "button" at bounding box center [74, 23] width 13 height 13
click at [181, 376] on div "TRIGGERS every week [DATE], [DATE] Edit [URL][DOMAIN_NAME] Edit Execution Log D…" at bounding box center [125, 347] width 251 height 602
click at [66, 24] on button "button" at bounding box center [75, 24] width 24 height 24
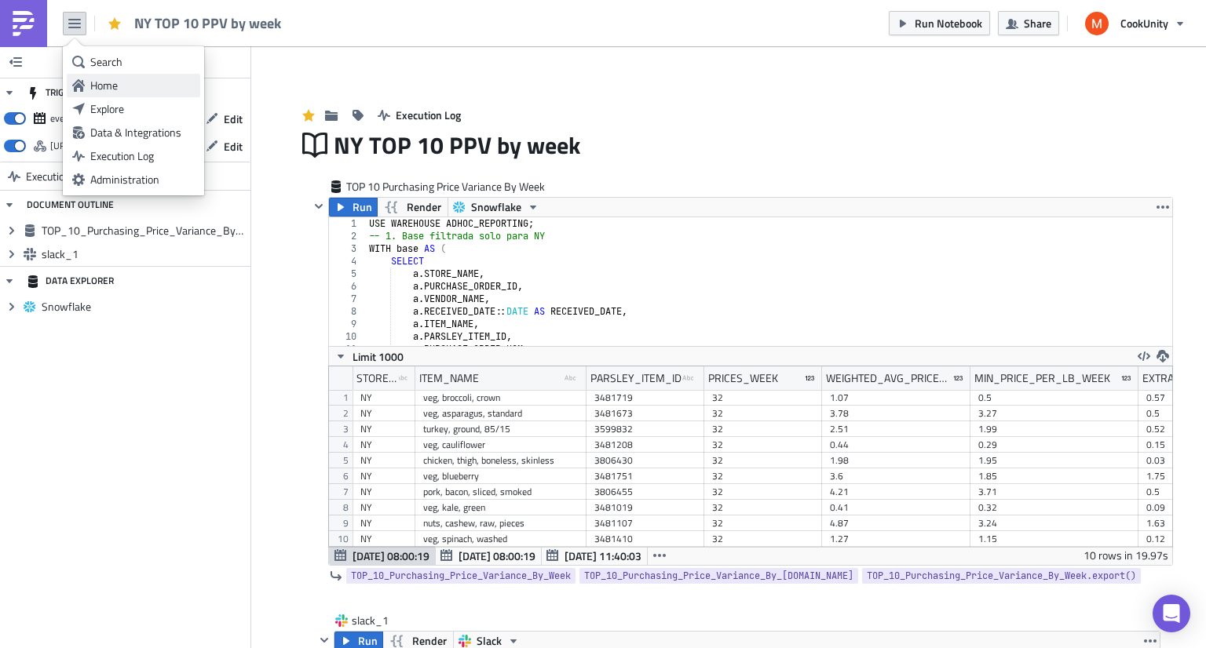
click at [113, 93] on div "Home" at bounding box center [142, 86] width 104 height 16
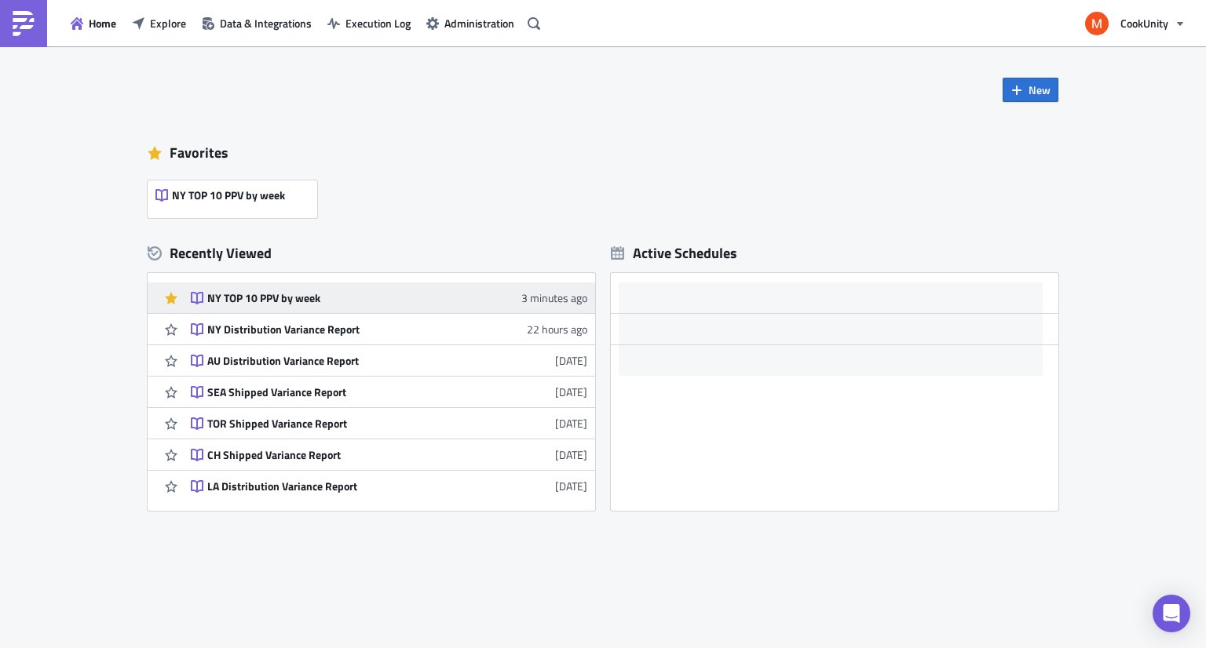
click at [301, 299] on div "NY TOP 10 PPV by week" at bounding box center [344, 298] width 275 height 14
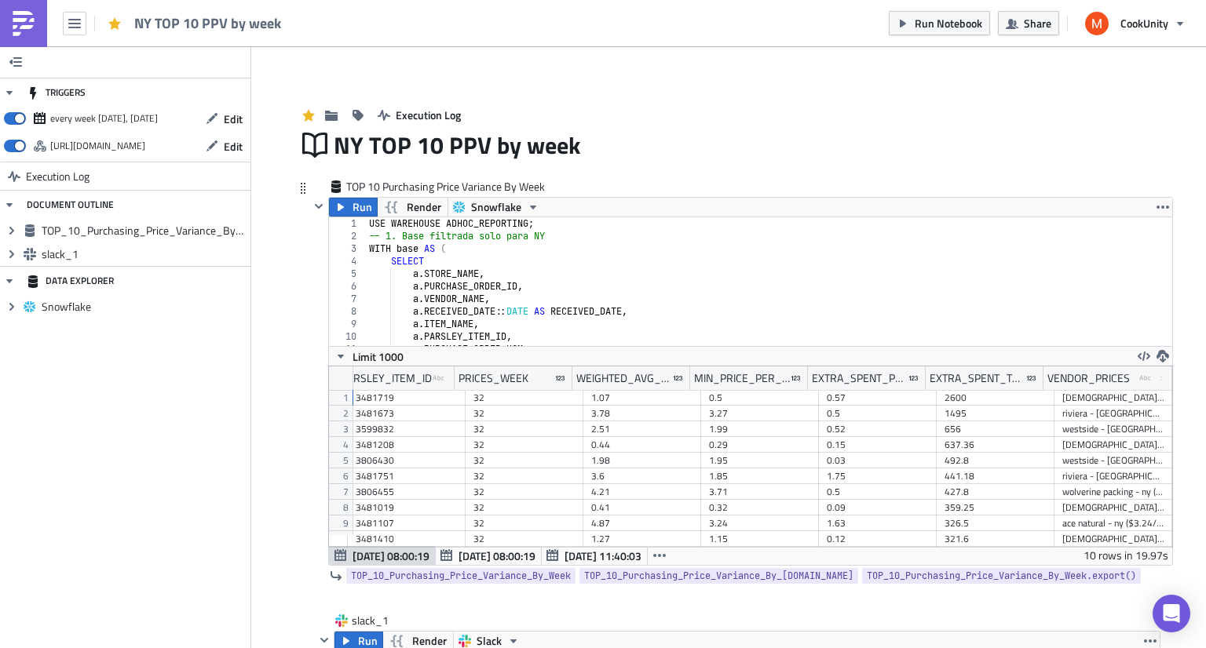
scroll to position [0, 251]
click at [1159, 376] on div at bounding box center [1160, 379] width 2 height 24
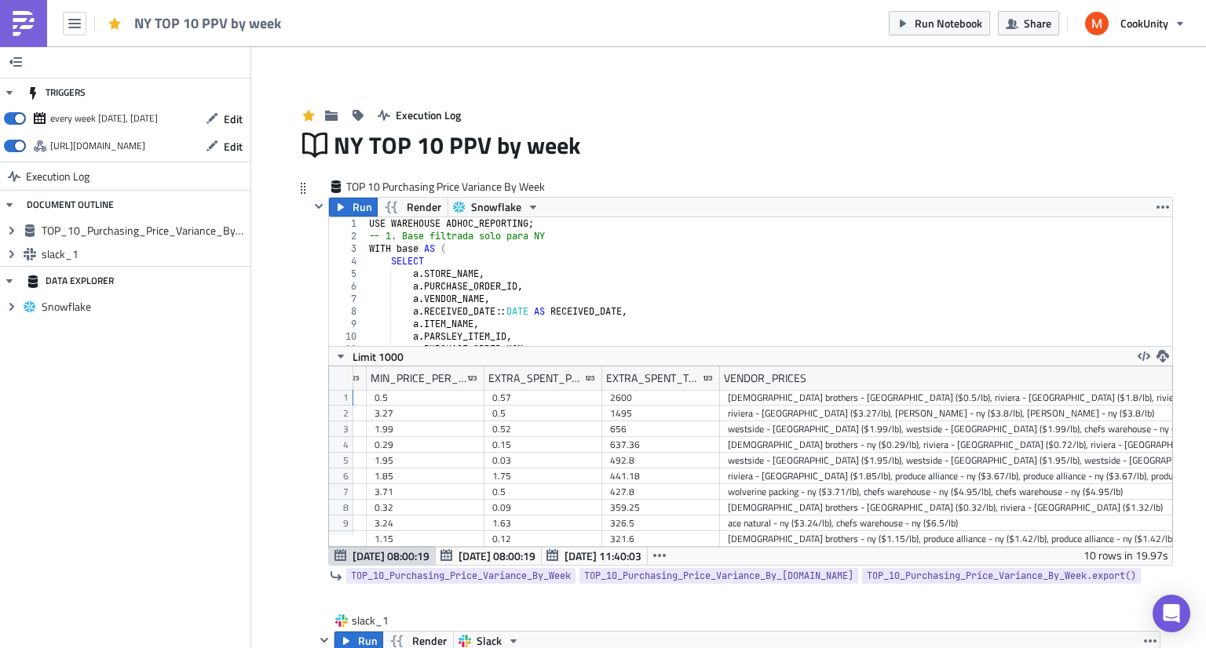
scroll to position [0, 613]
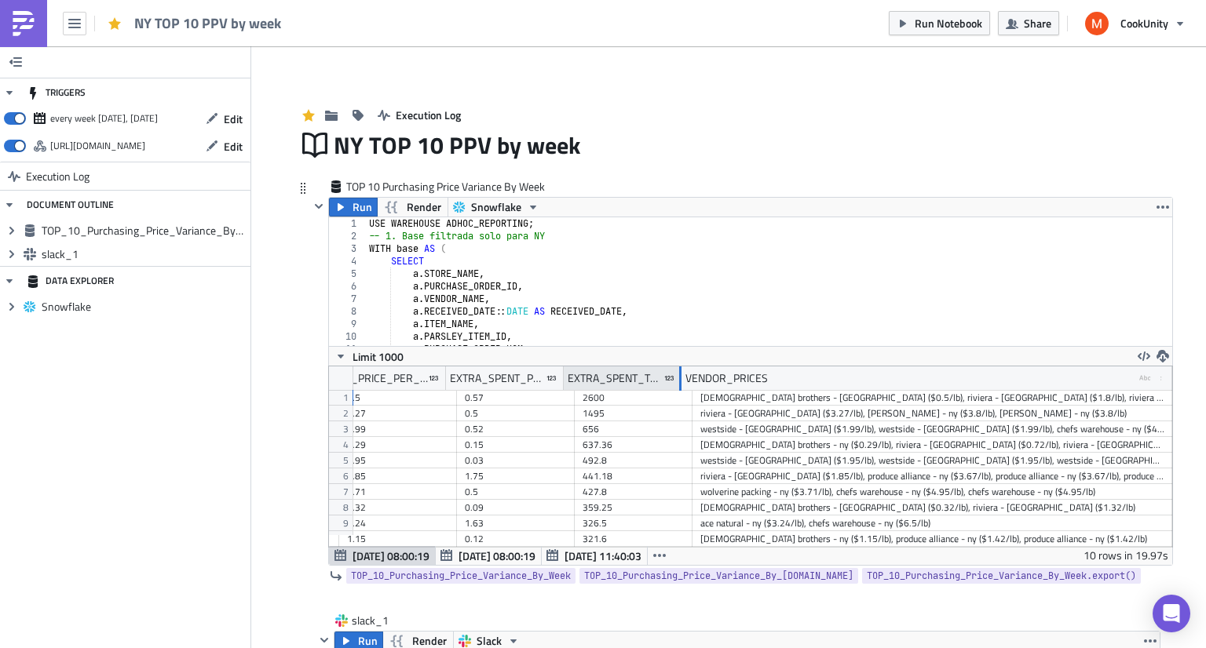
click at [679, 383] on div at bounding box center [680, 379] width 2 height 24
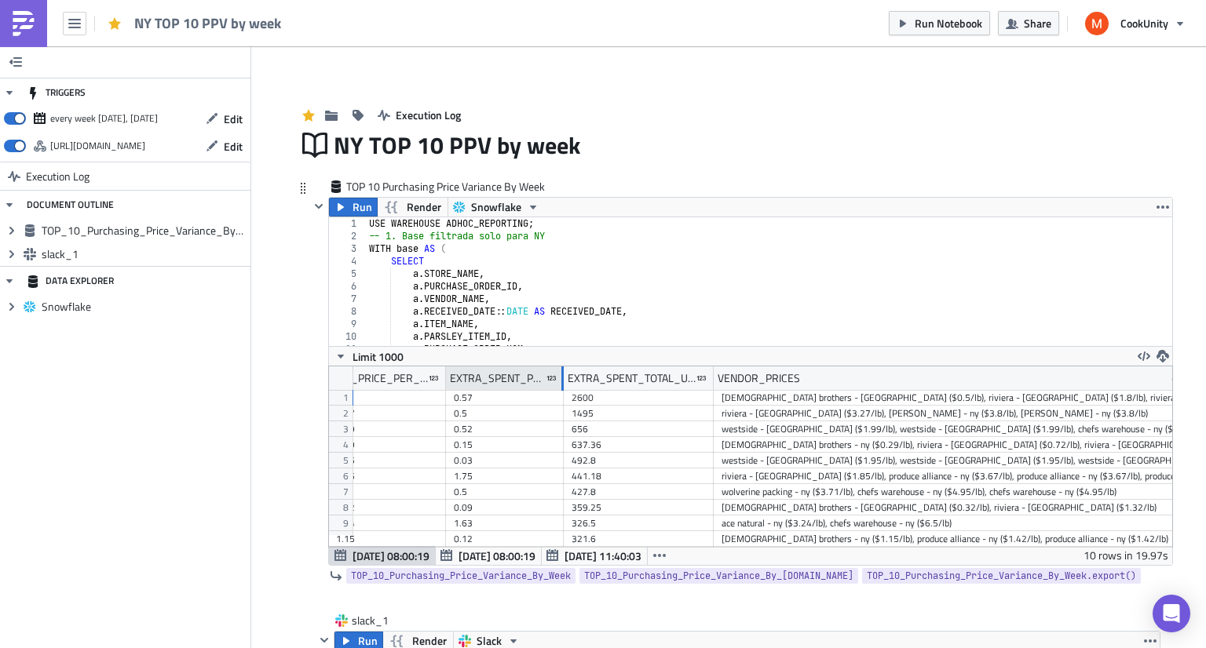
click at [561, 377] on div at bounding box center [562, 379] width 2 height 24
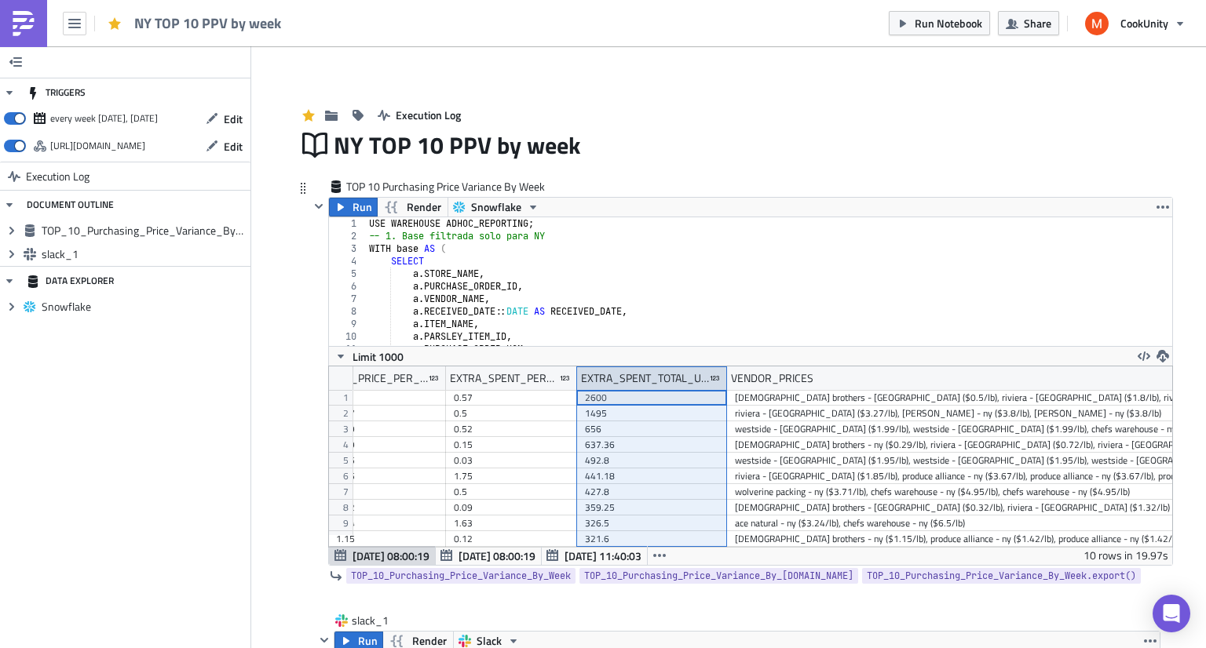
click at [577, 380] on div "EXTRA_SPENT_TOTAL_USD" at bounding box center [652, 379] width 150 height 24
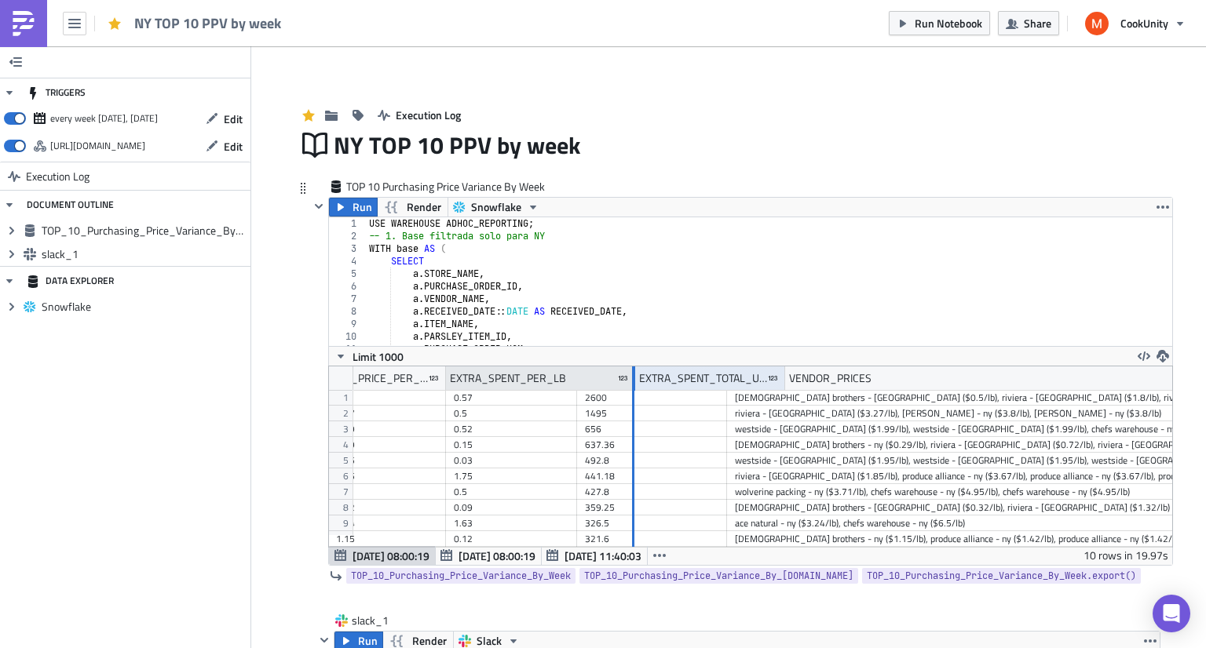
drag, startPoint x: 570, startPoint y: 378, endPoint x: 633, endPoint y: 385, distance: 63.3
click at [633, 385] on div at bounding box center [634, 379] width 2 height 24
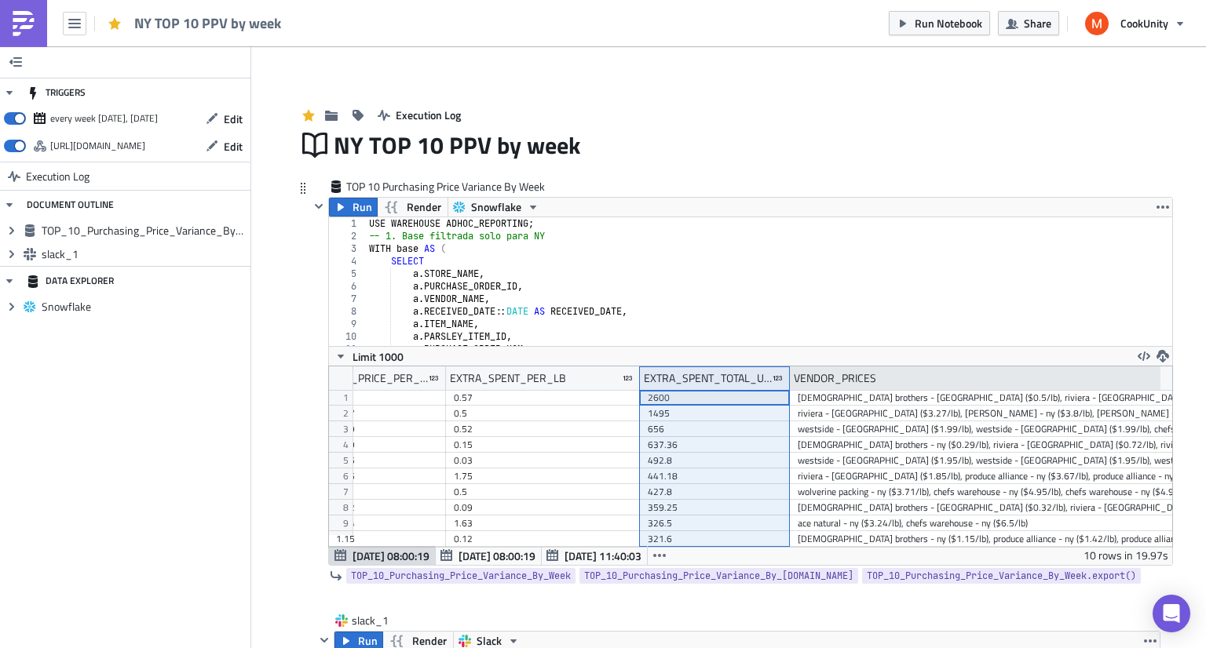
click at [790, 382] on div "VENDOR_PRICES type-text Created with Sketch." at bounding box center [1030, 379] width 480 height 24
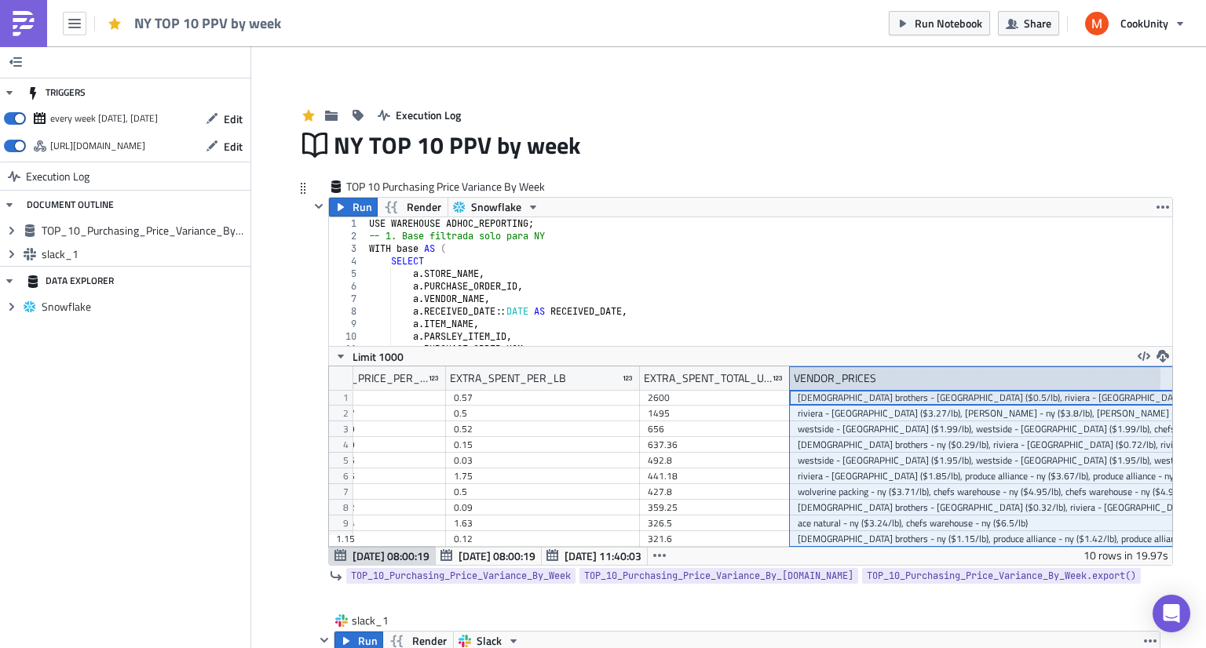
drag, startPoint x: 783, startPoint y: 380, endPoint x: 804, endPoint y: 383, distance: 20.6
click at [804, 383] on div "VENDOR_PRICES type-text Created with Sketch." at bounding box center [1030, 379] width 480 height 24
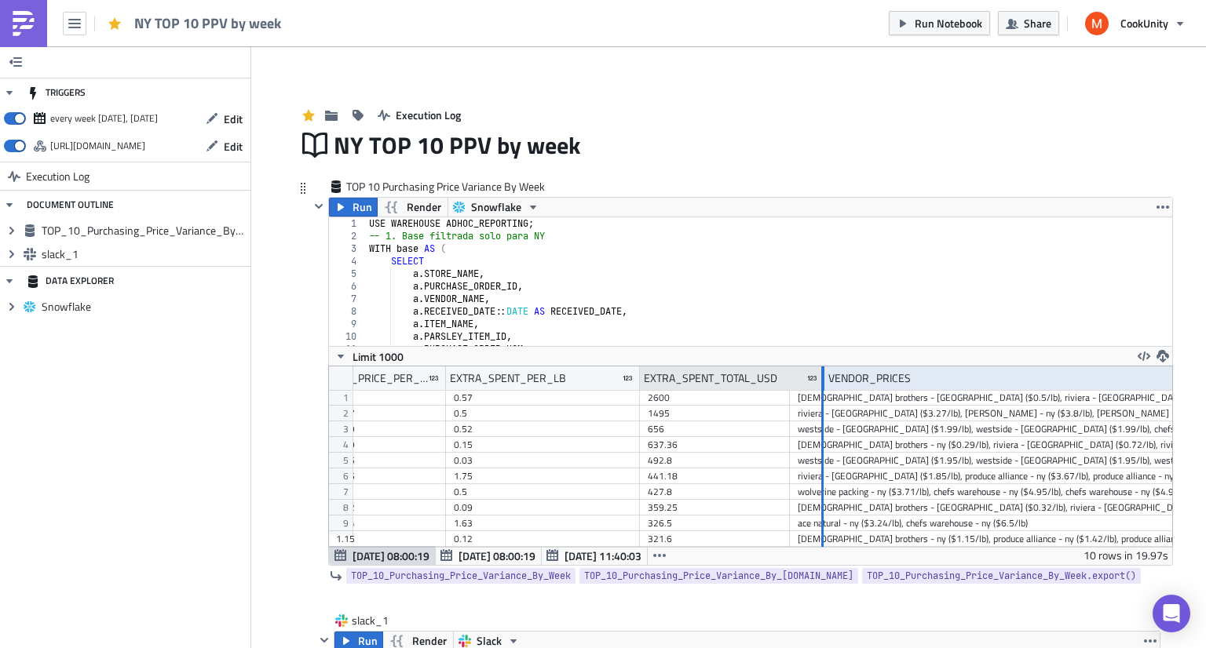
drag, startPoint x: 780, startPoint y: 378, endPoint x: 816, endPoint y: 379, distance: 36.1
click at [822, 379] on div at bounding box center [823, 379] width 2 height 24
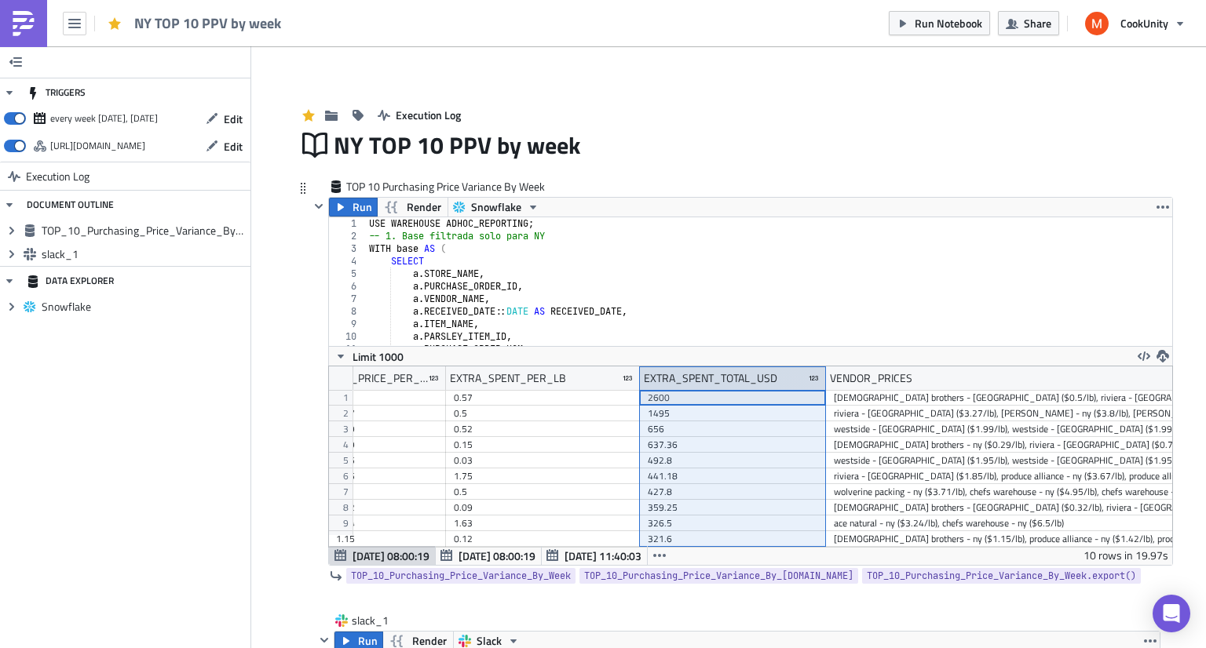
click at [640, 382] on div "EXTRA_SPENT_TOTAL_USD" at bounding box center [733, 379] width 186 height 24
click at [640, 378] on div "EXTRA_SPENT_TOTAL_USD" at bounding box center [733, 379] width 186 height 24
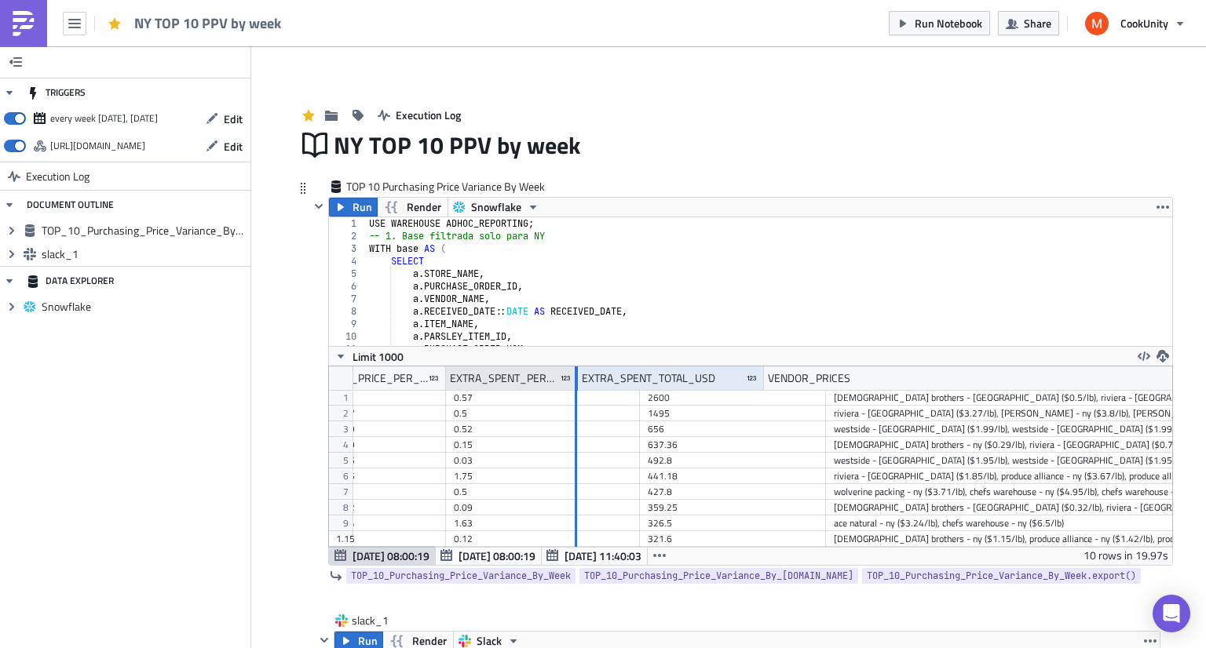
drag, startPoint x: 632, startPoint y: 378, endPoint x: 570, endPoint y: 384, distance: 62.3
click at [575, 384] on div at bounding box center [576, 379] width 2 height 24
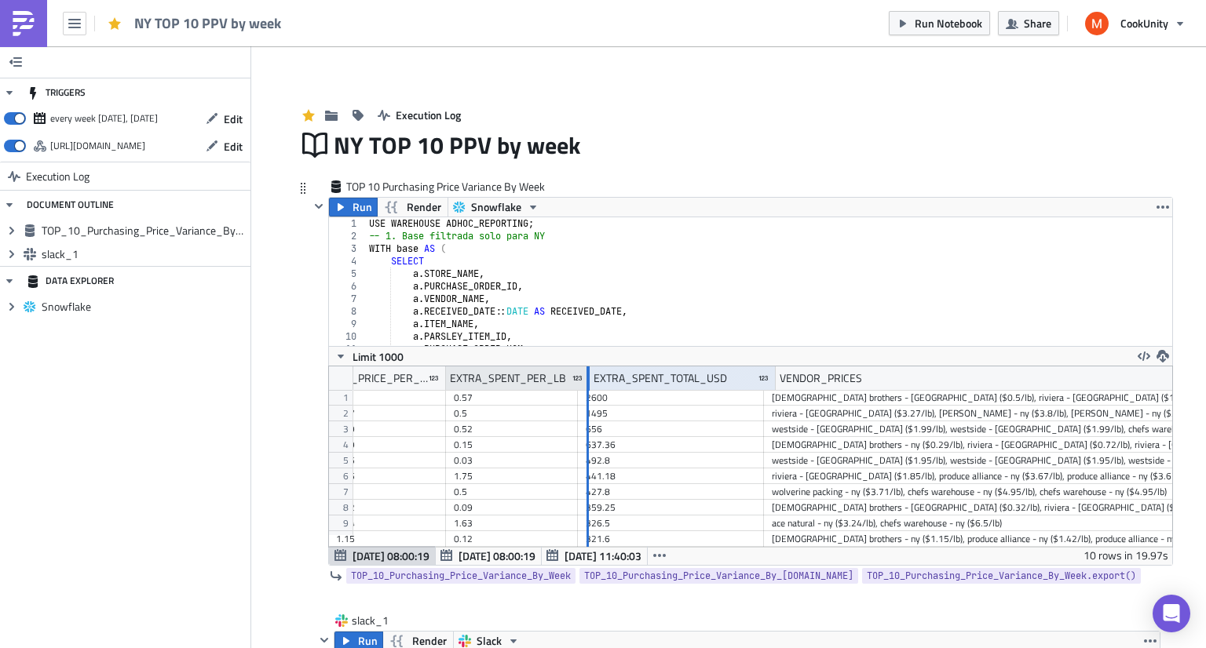
drag, startPoint x: 568, startPoint y: 381, endPoint x: 581, endPoint y: 384, distance: 12.8
click at [587, 384] on div at bounding box center [588, 379] width 2 height 24
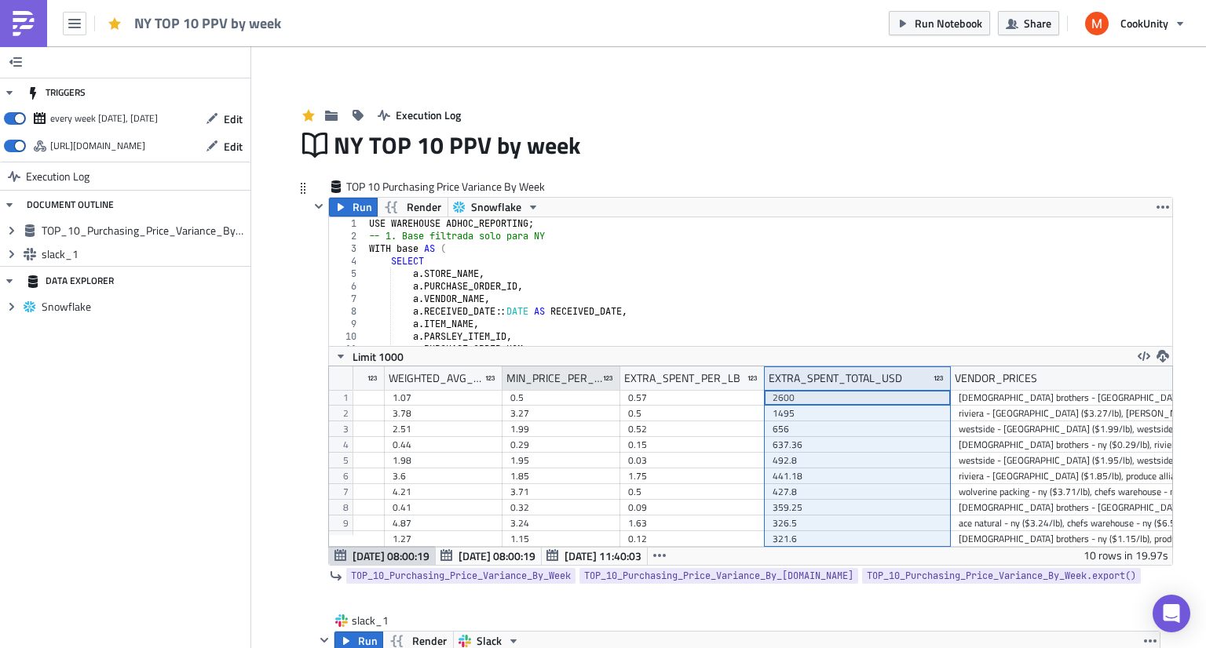
scroll to position [0, 438]
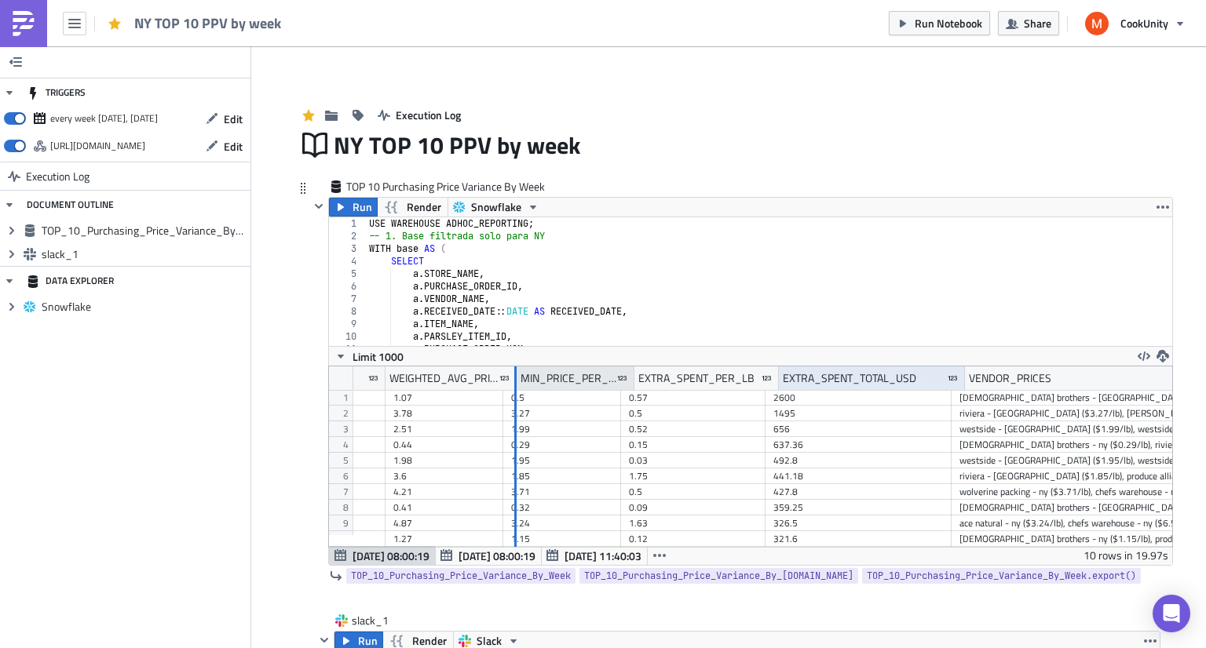
drag, startPoint x: 496, startPoint y: 384, endPoint x: 509, endPoint y: 383, distance: 13.4
click at [514, 383] on div at bounding box center [515, 379] width 2 height 24
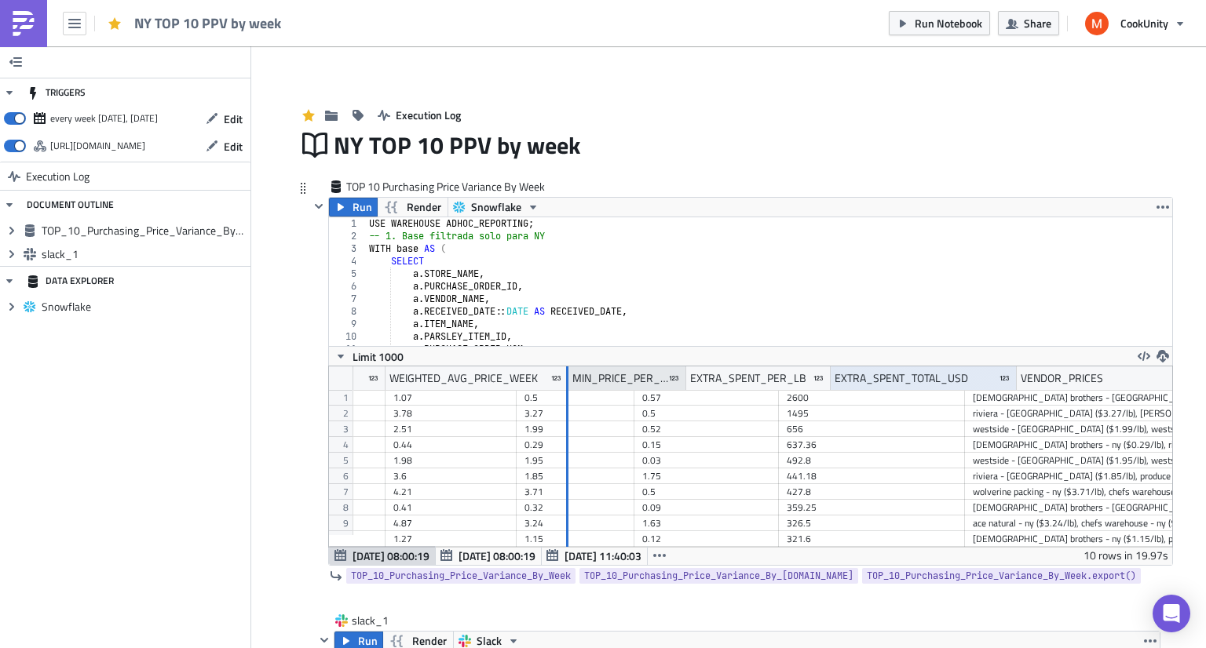
drag, startPoint x: 509, startPoint y: 383, endPoint x: 561, endPoint y: 384, distance: 51.8
click at [566, 384] on div at bounding box center [567, 379] width 2 height 24
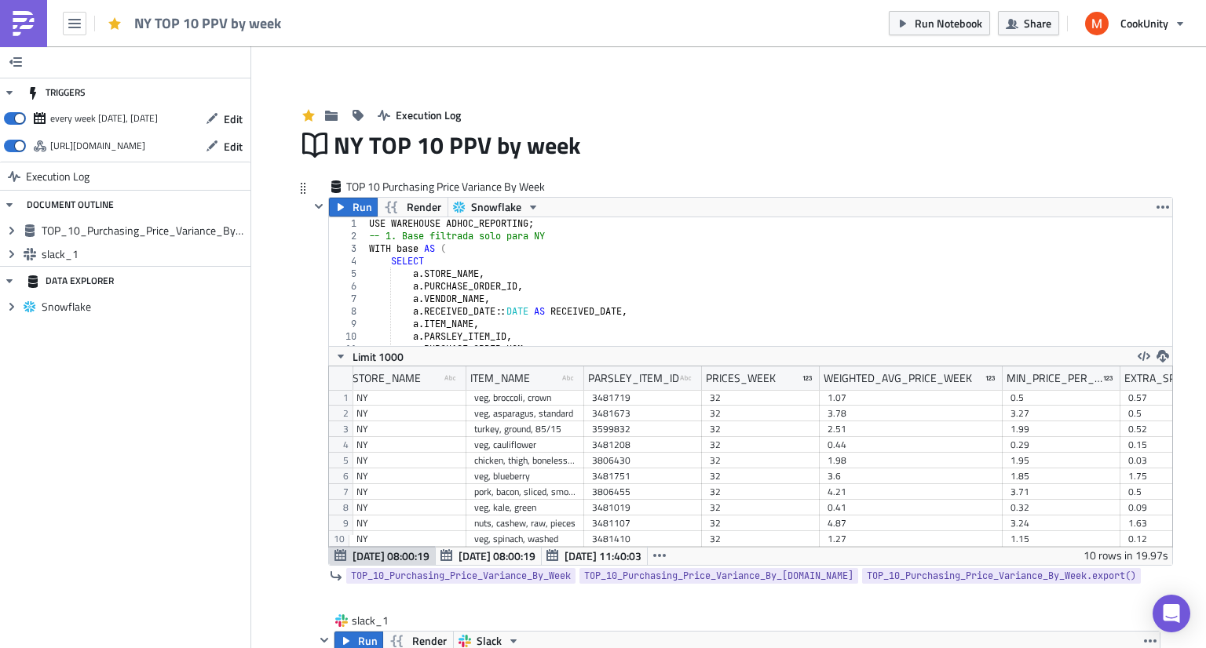
scroll to position [0, 4]
drag, startPoint x: 575, startPoint y: 378, endPoint x: 627, endPoint y: 385, distance: 52.4
click at [631, 385] on div at bounding box center [632, 379] width 2 height 24
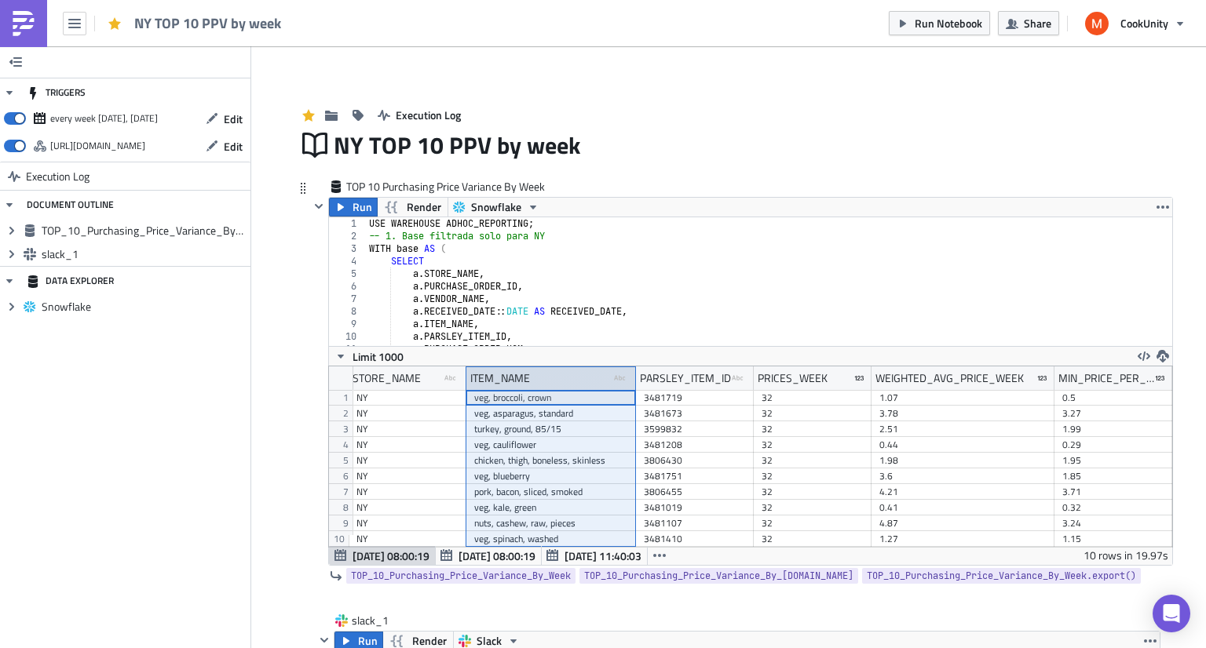
click at [466, 378] on div "ITEM_NAME type-text Created with Sketch." at bounding box center [551, 379] width 170 height 24
click at [633, 86] on div "Execution Log" at bounding box center [728, 99] width 863 height 56
click at [422, 214] on span "Render" at bounding box center [424, 207] width 35 height 19
click at [611, 119] on div "Execution Log" at bounding box center [728, 99] width 863 height 56
click at [407, 210] on span "Render" at bounding box center [424, 207] width 35 height 19
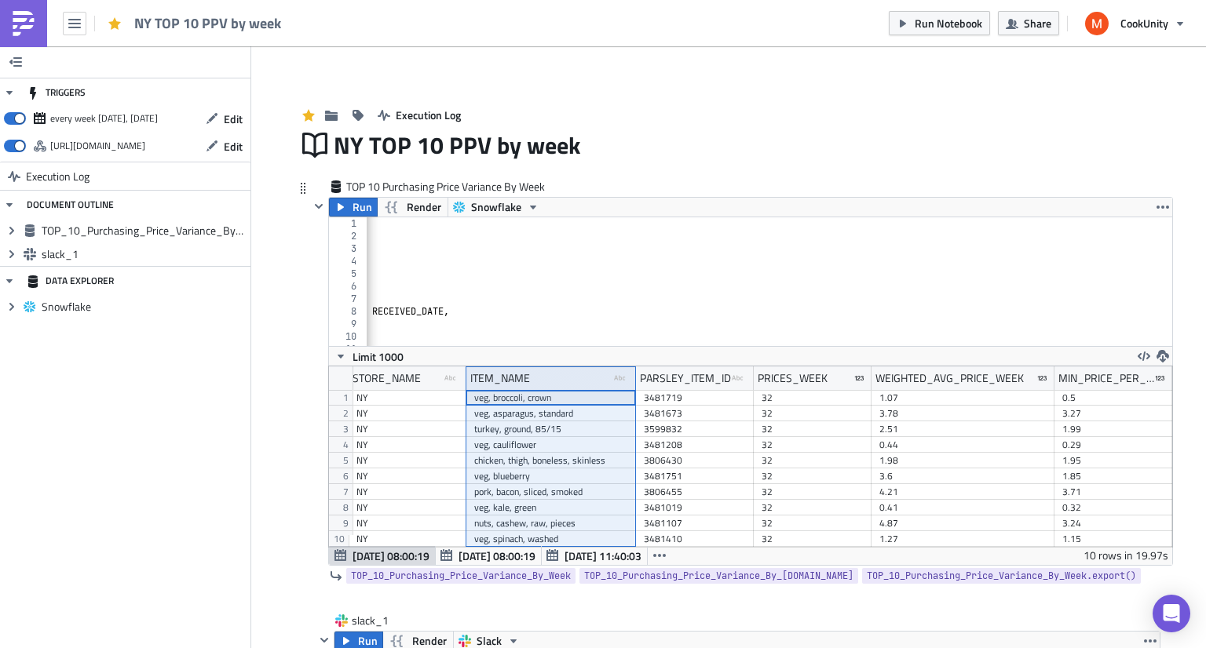
scroll to position [0, 178]
click at [1156, 205] on icon "button" at bounding box center [1162, 207] width 13 height 13
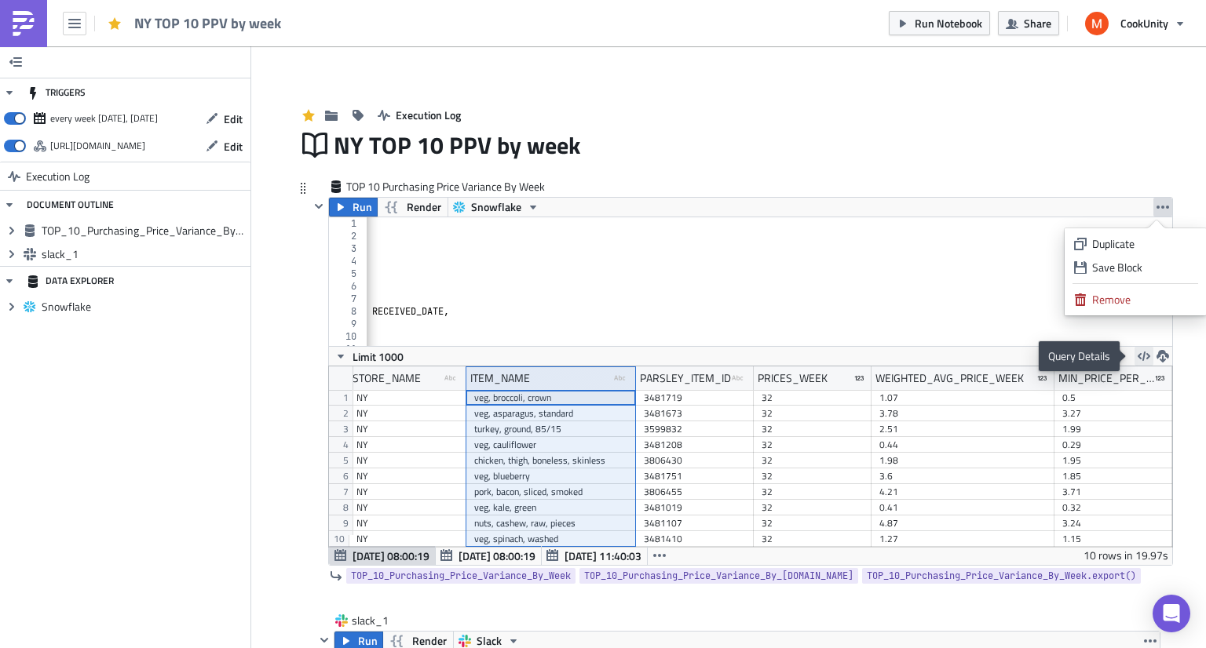
click at [1137, 356] on icon "button" at bounding box center [1143, 356] width 13 height 13
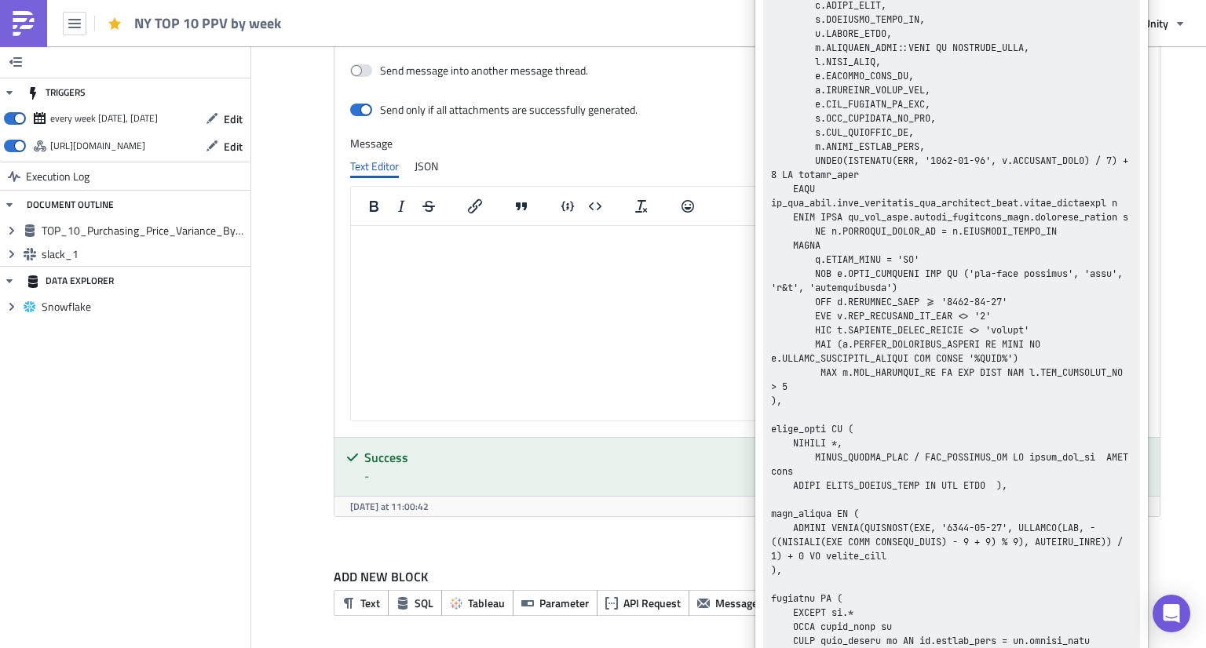
scroll to position [0, 0]
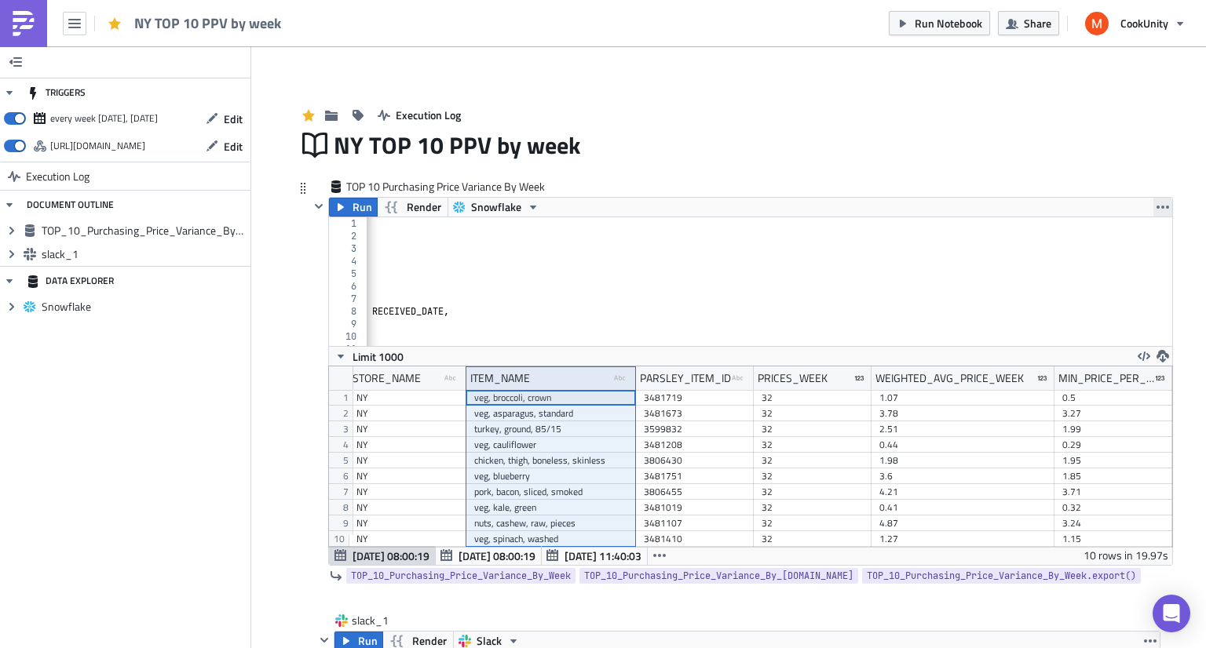
click at [1156, 204] on icon "button" at bounding box center [1162, 207] width 13 height 13
click at [665, 553] on button "button" at bounding box center [659, 555] width 25 height 19
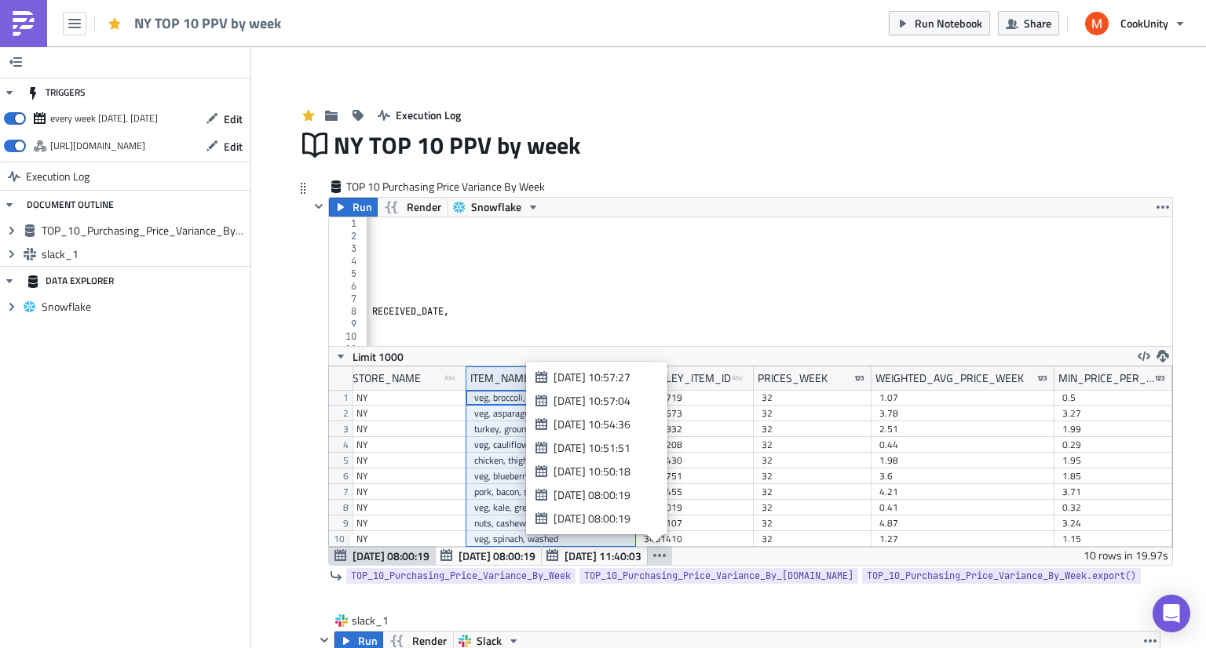
click at [663, 556] on button "button" at bounding box center [659, 555] width 25 height 19
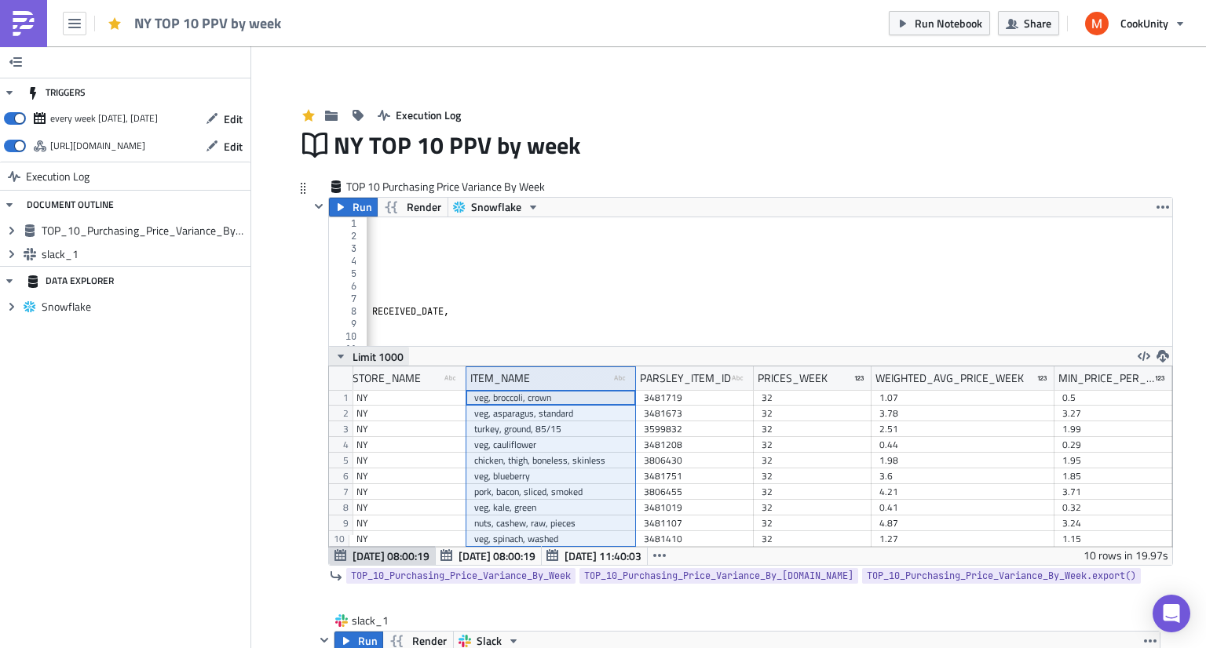
click at [338, 355] on icon "button" at bounding box center [340, 356] width 13 height 13
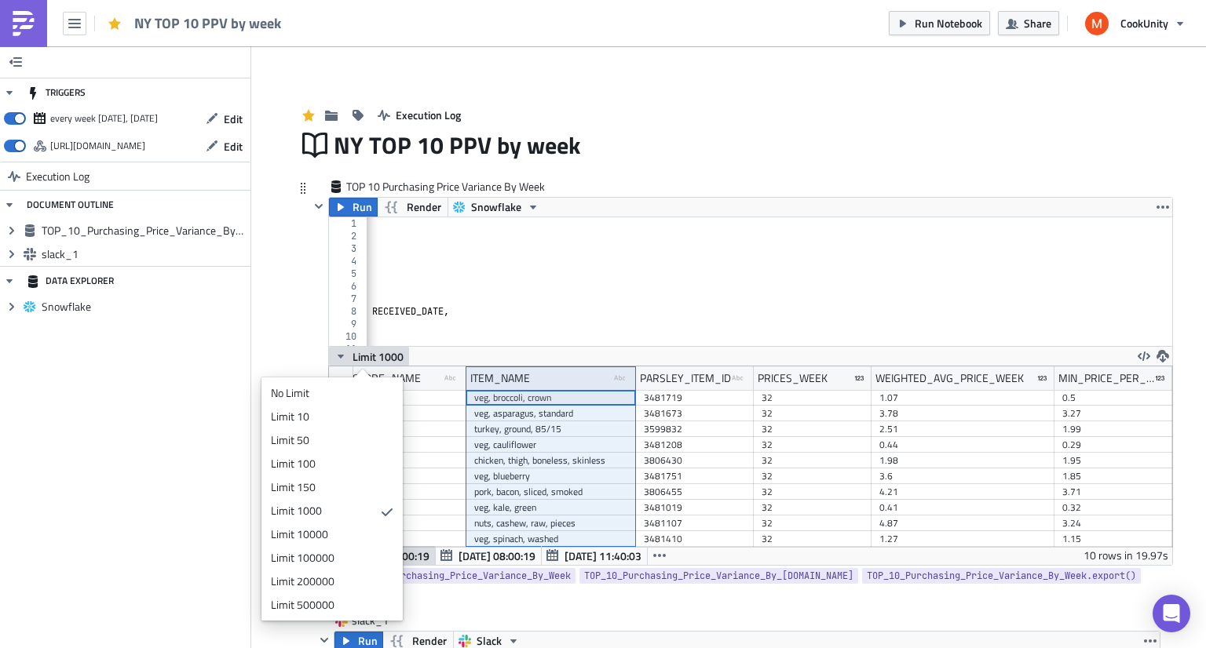
click at [338, 355] on icon "button" at bounding box center [340, 356] width 13 height 13
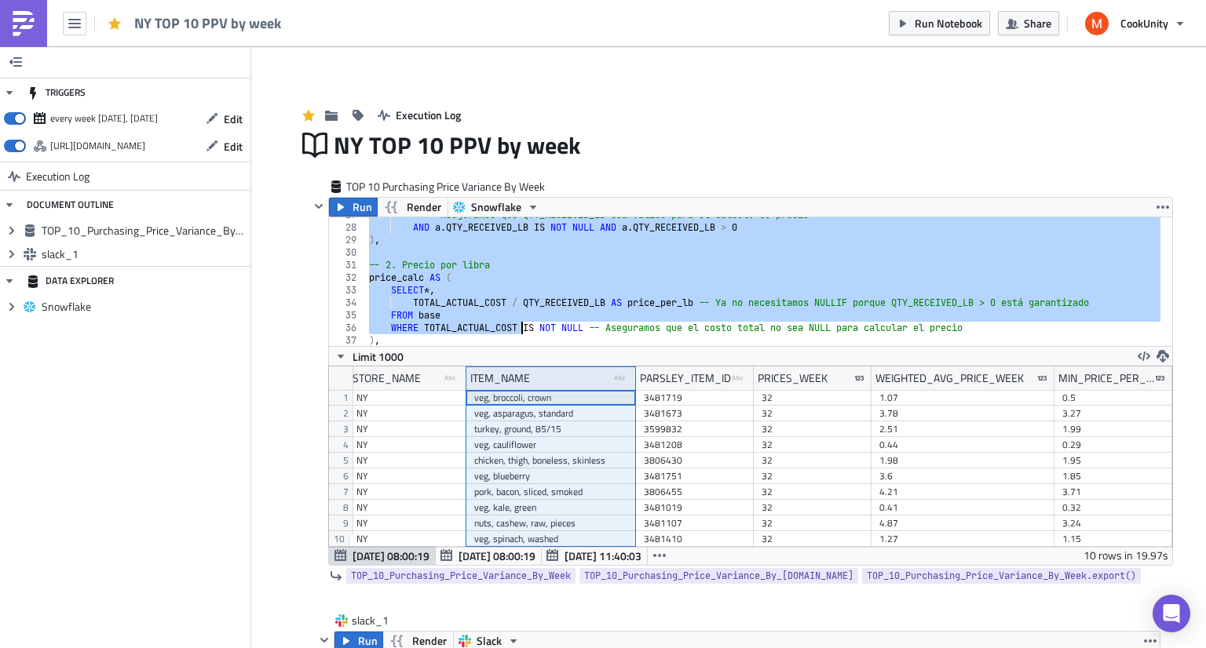
scroll to position [1152, 0]
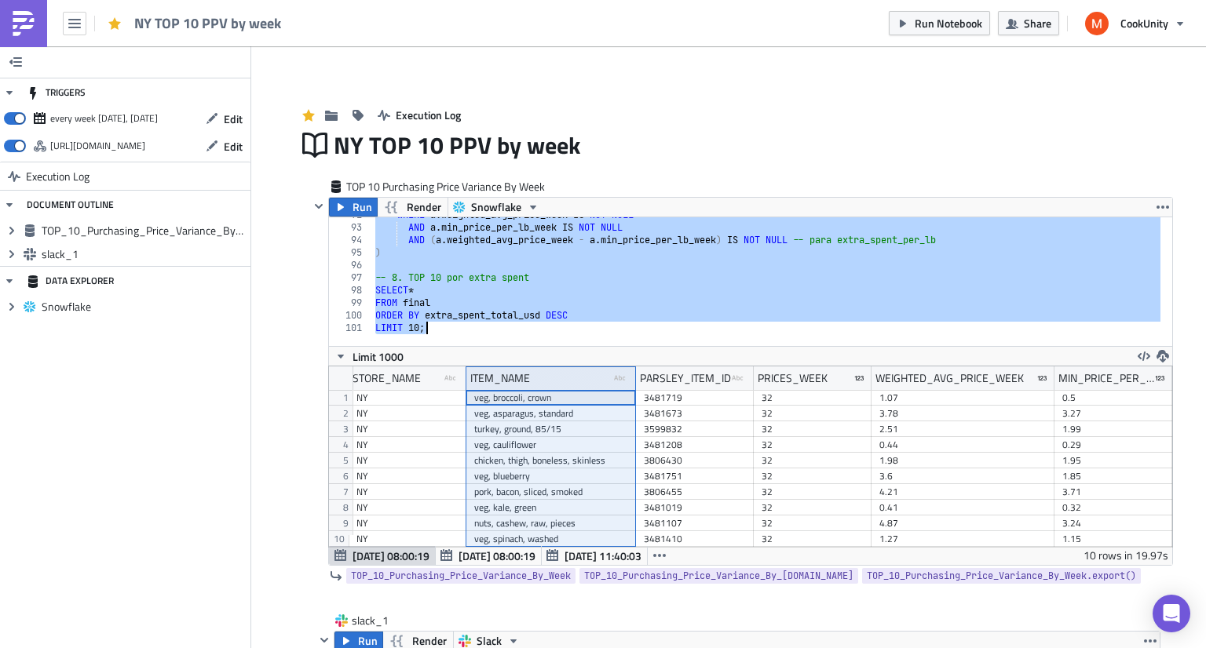
drag, startPoint x: 361, startPoint y: 224, endPoint x: 620, endPoint y: 684, distance: 528.6
click at [620, 648] on html "NY TOP 10 PPV by week Run Notebook Share CookUnity TRIGGERS every week on Monda…" at bounding box center [603, 325] width 1206 height 651
type textarea "ORDER BY extra_spent_total_usd DESC LIMIT 10;"
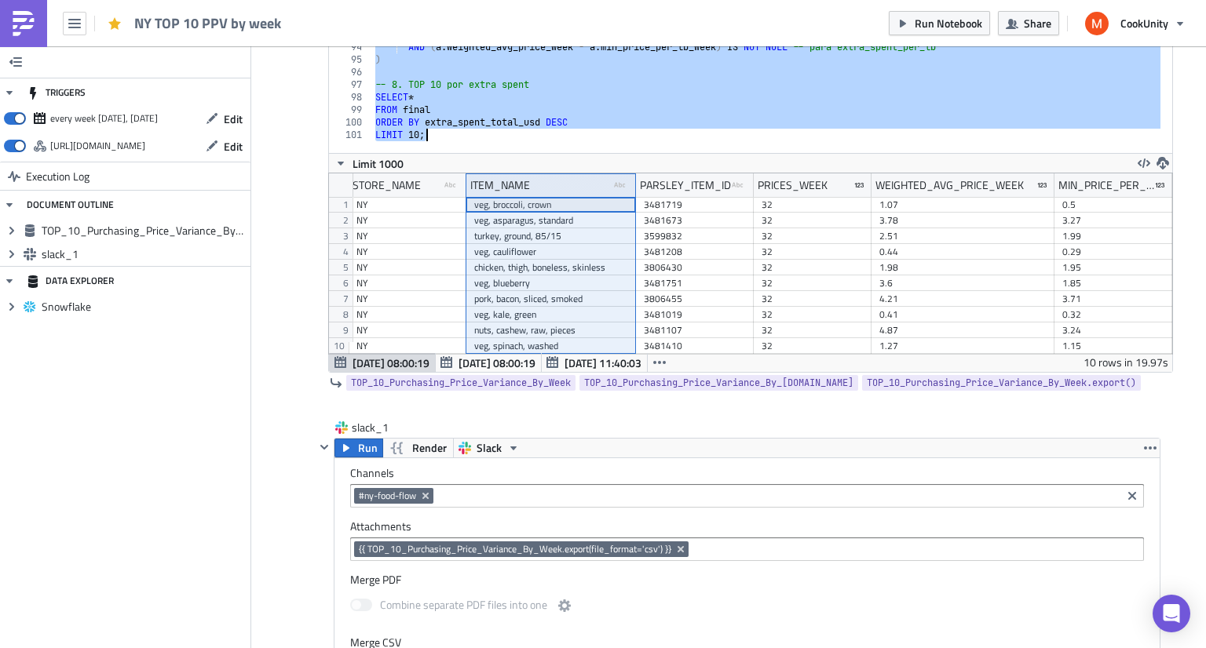
scroll to position [223, 0]
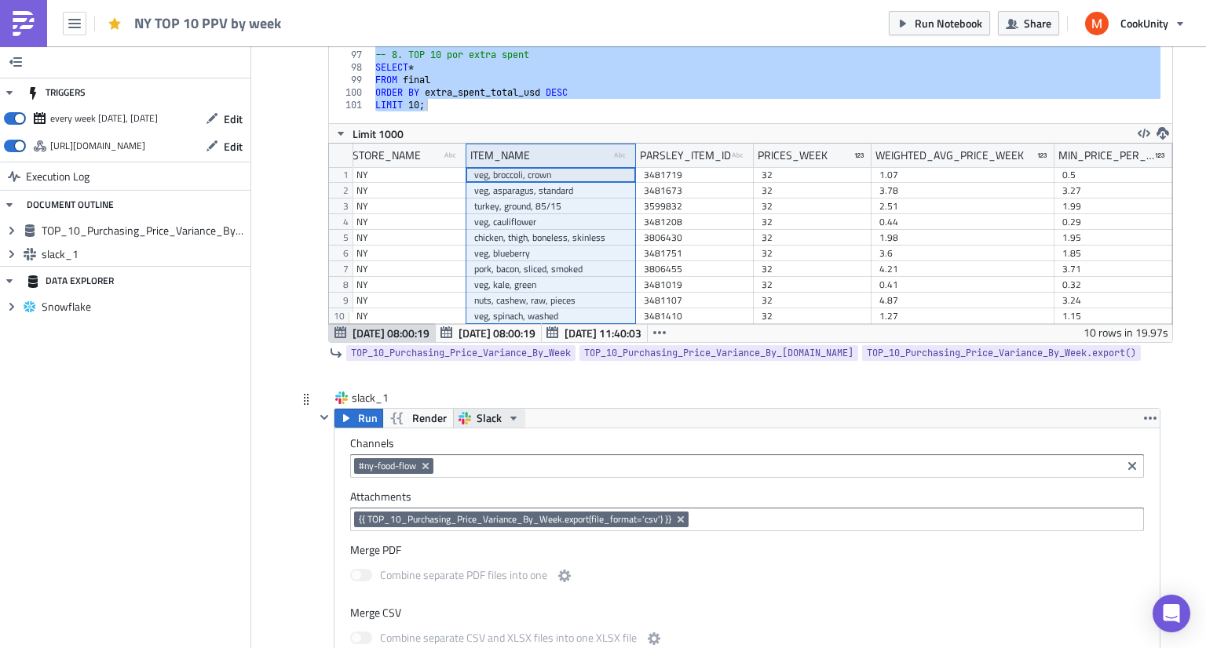
click at [480, 413] on span "Slack" at bounding box center [488, 418] width 25 height 19
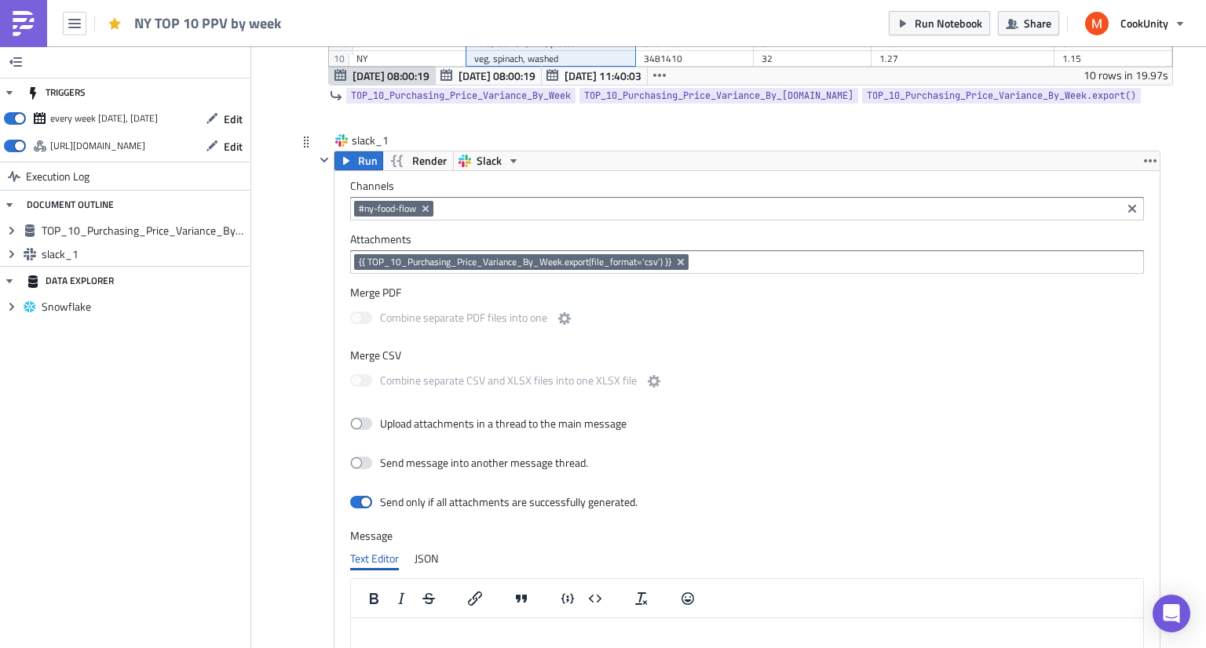
scroll to position [511, 0]
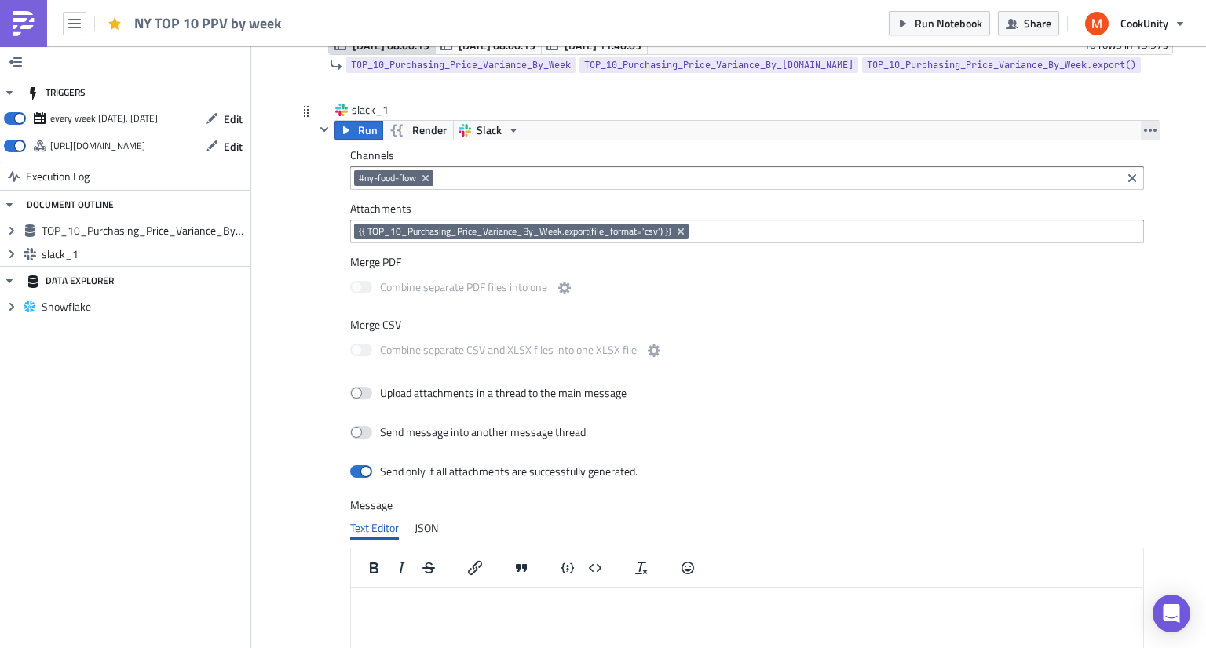
click at [1144, 136] on button "button" at bounding box center [1150, 130] width 19 height 19
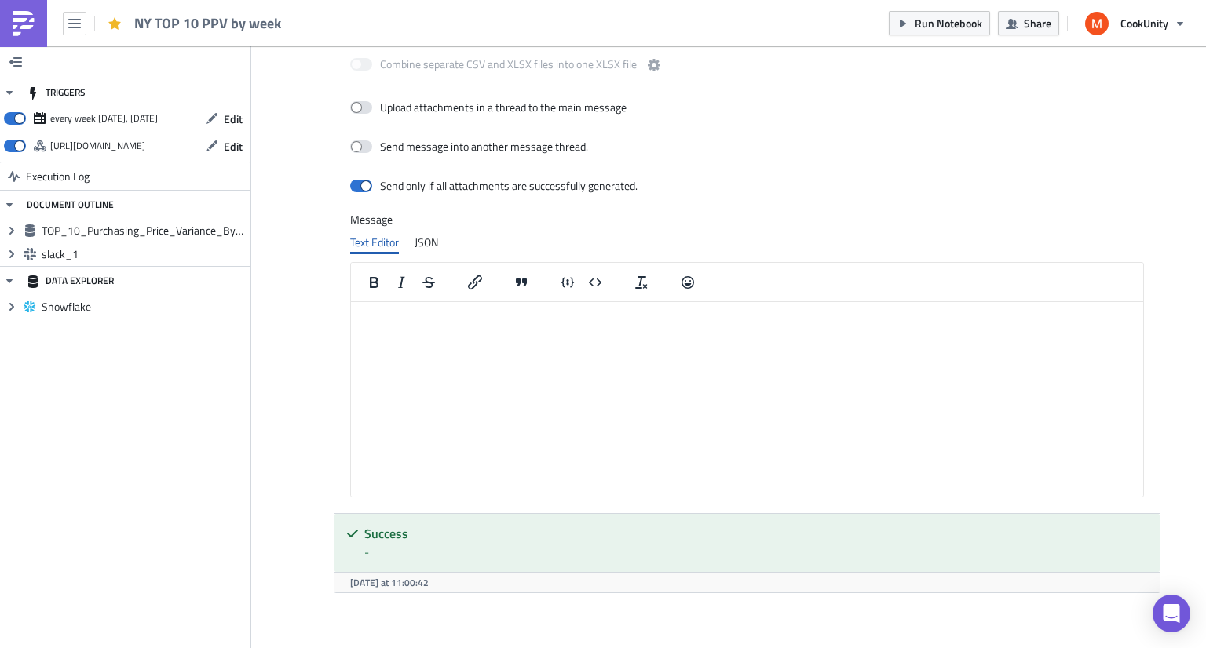
scroll to position [799, 0]
click at [422, 236] on div "JSON" at bounding box center [426, 240] width 24 height 24
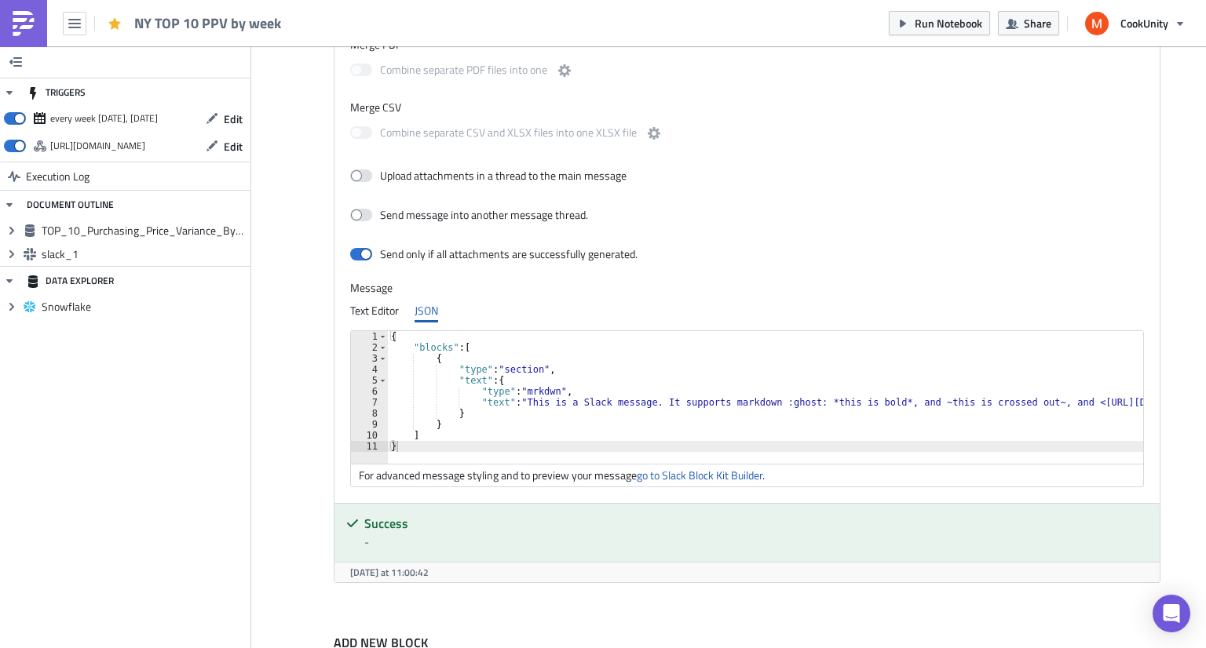
scroll to position [794, 0]
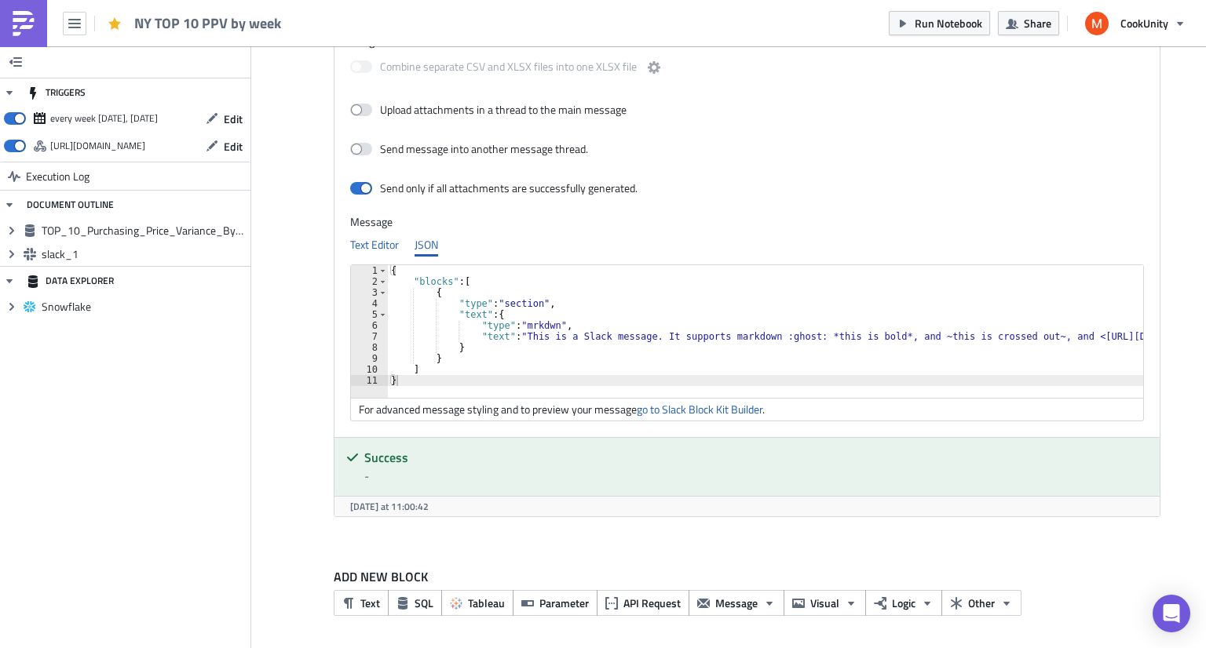
click at [373, 245] on div "Text Editor" at bounding box center [374, 245] width 49 height 24
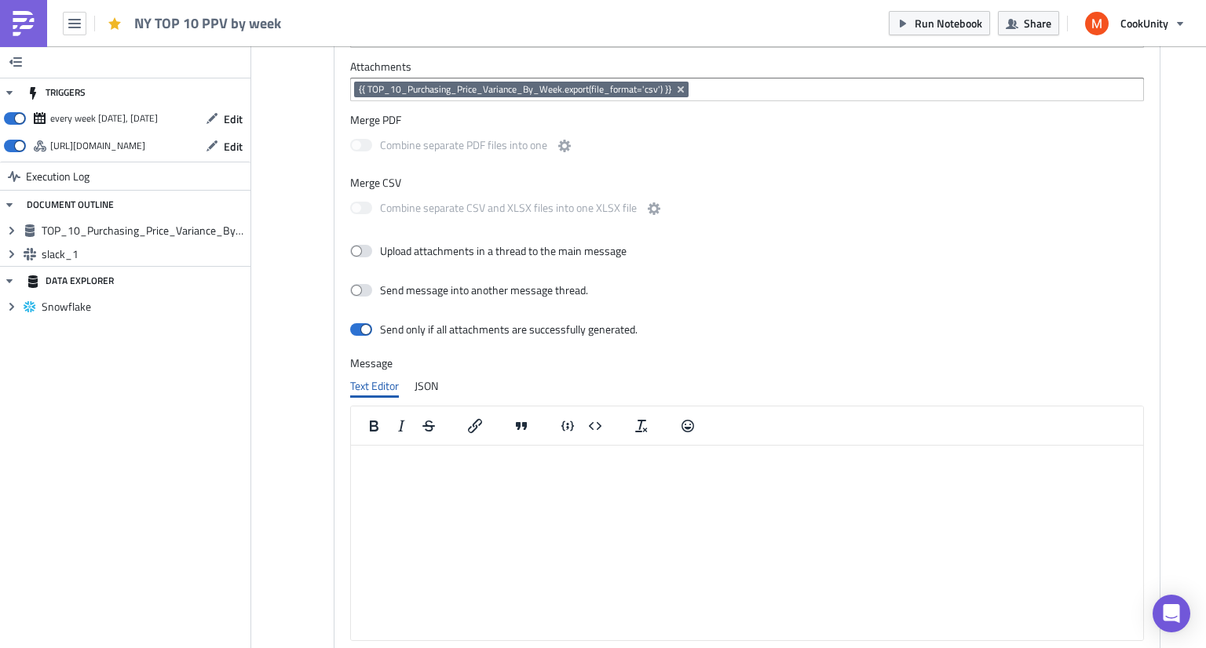
scroll to position [655, 0]
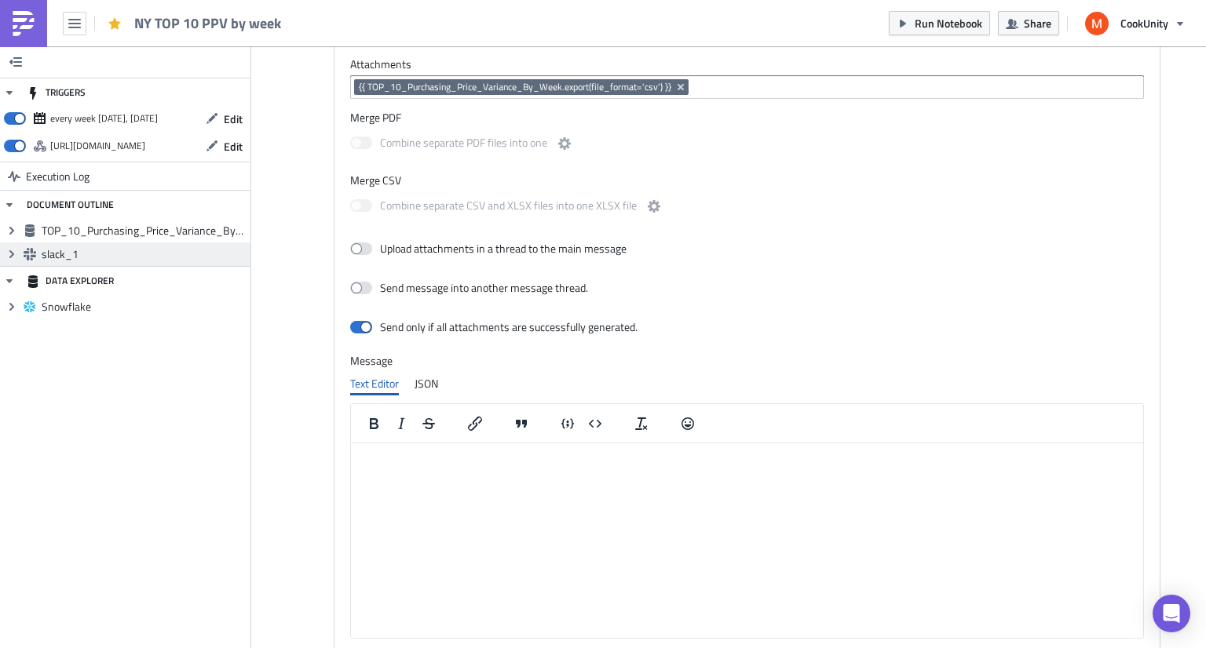
click at [47, 244] on div "Expand group slack_1" at bounding box center [125, 255] width 250 height 24
click at [6, 259] on icon "Expand group" at bounding box center [11, 254] width 13 height 13
click at [28, 276] on icon "Expand group" at bounding box center [30, 278] width 13 height 13
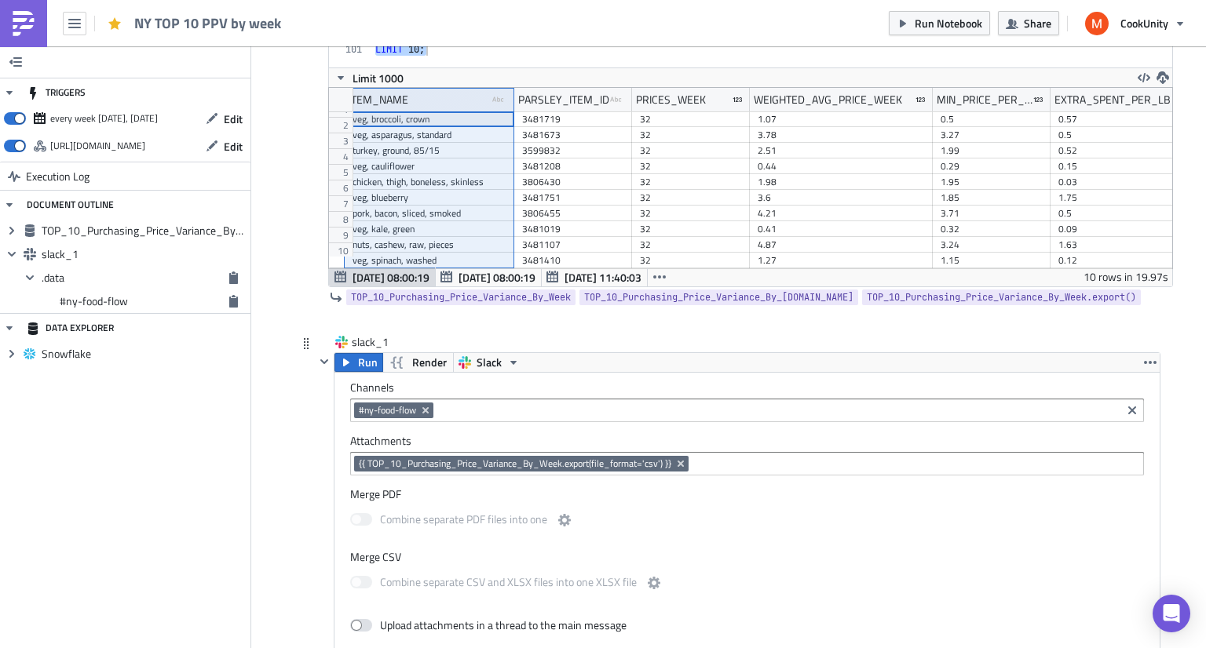
scroll to position [9, 0]
